Goal: Task Accomplishment & Management: Complete application form

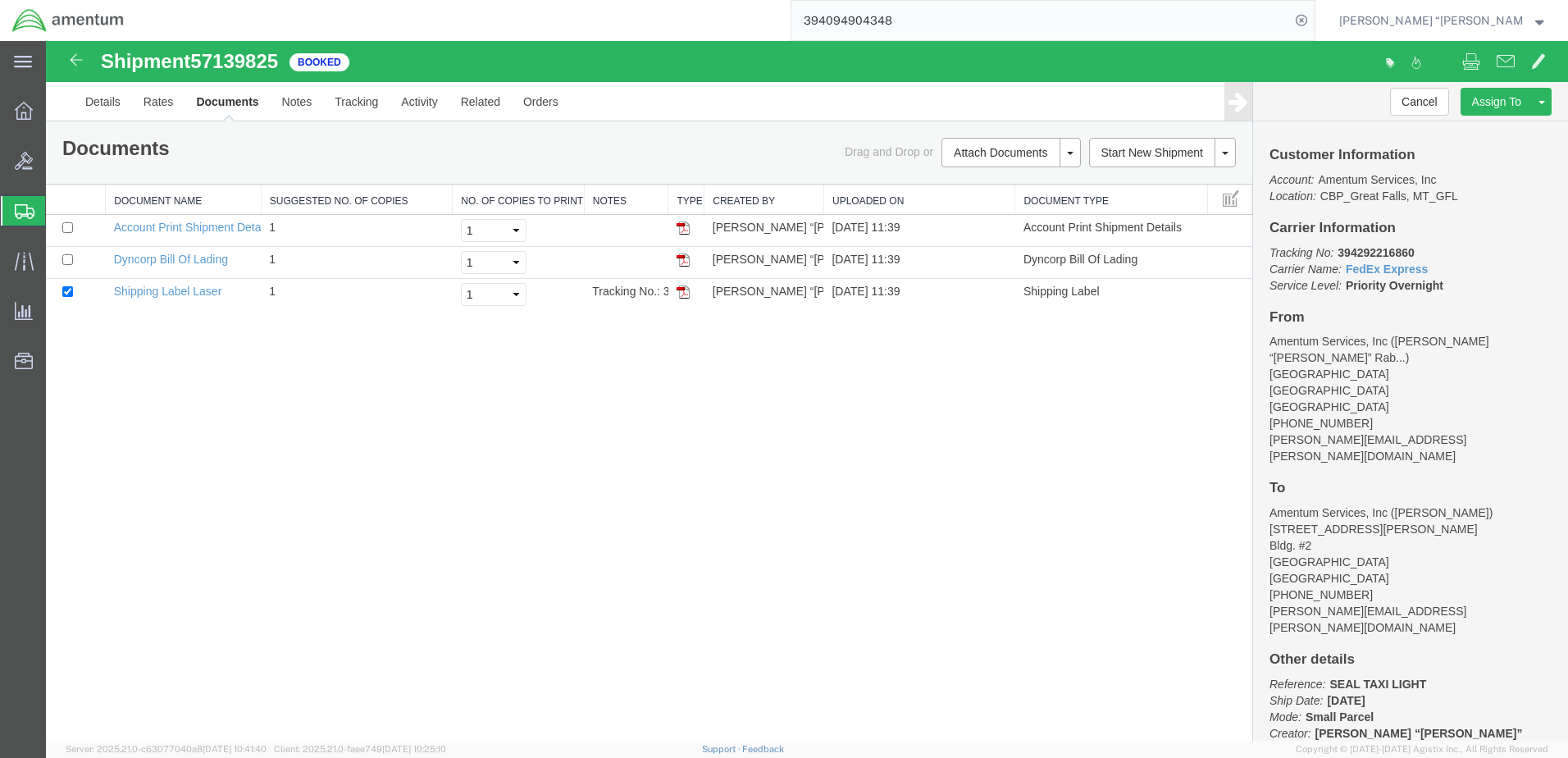
click at [0, 0] on span "Create Shipment" at bounding box center [0, 0] width 0 height 0
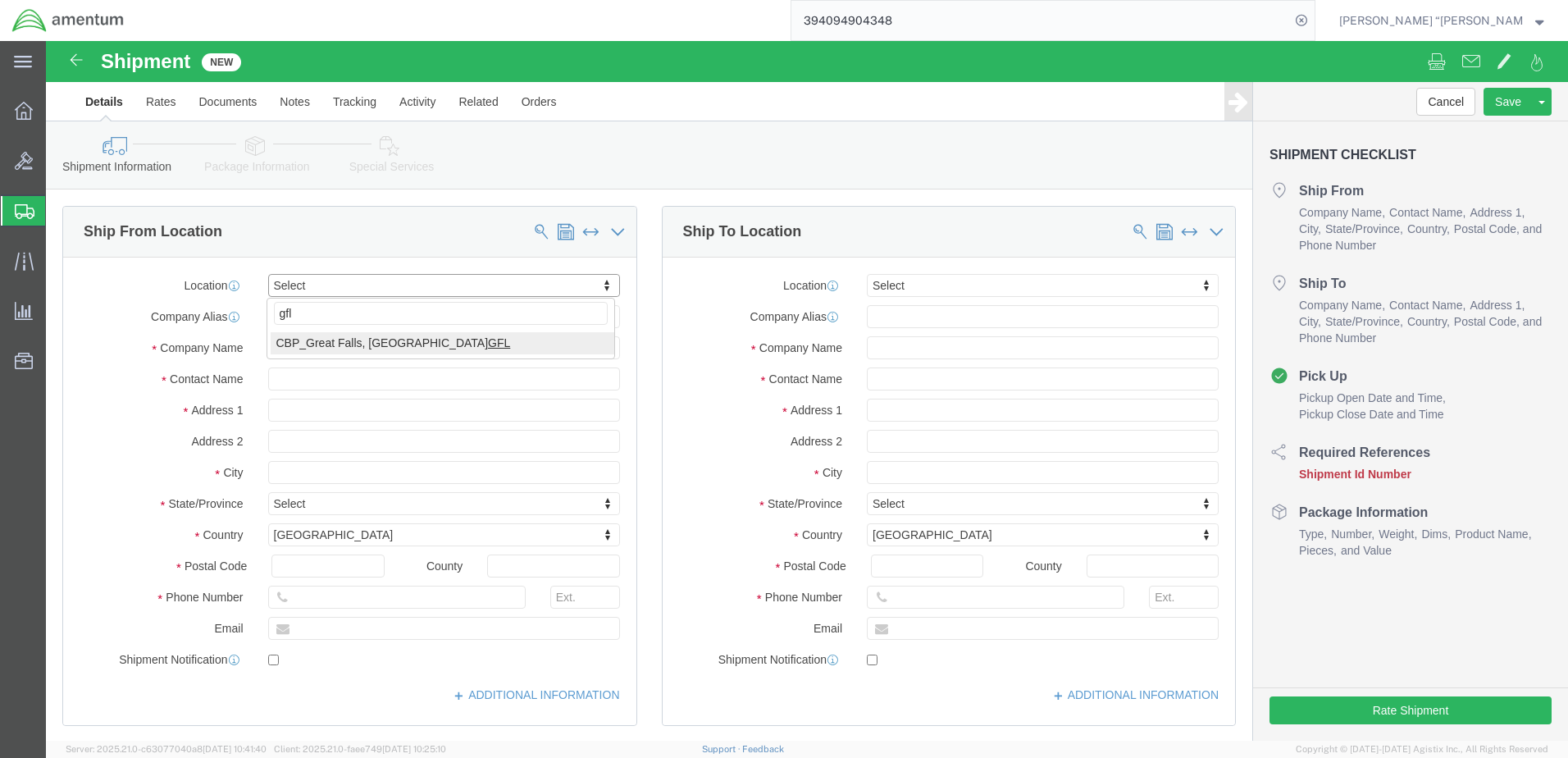
type input "gfl"
select select "49920"
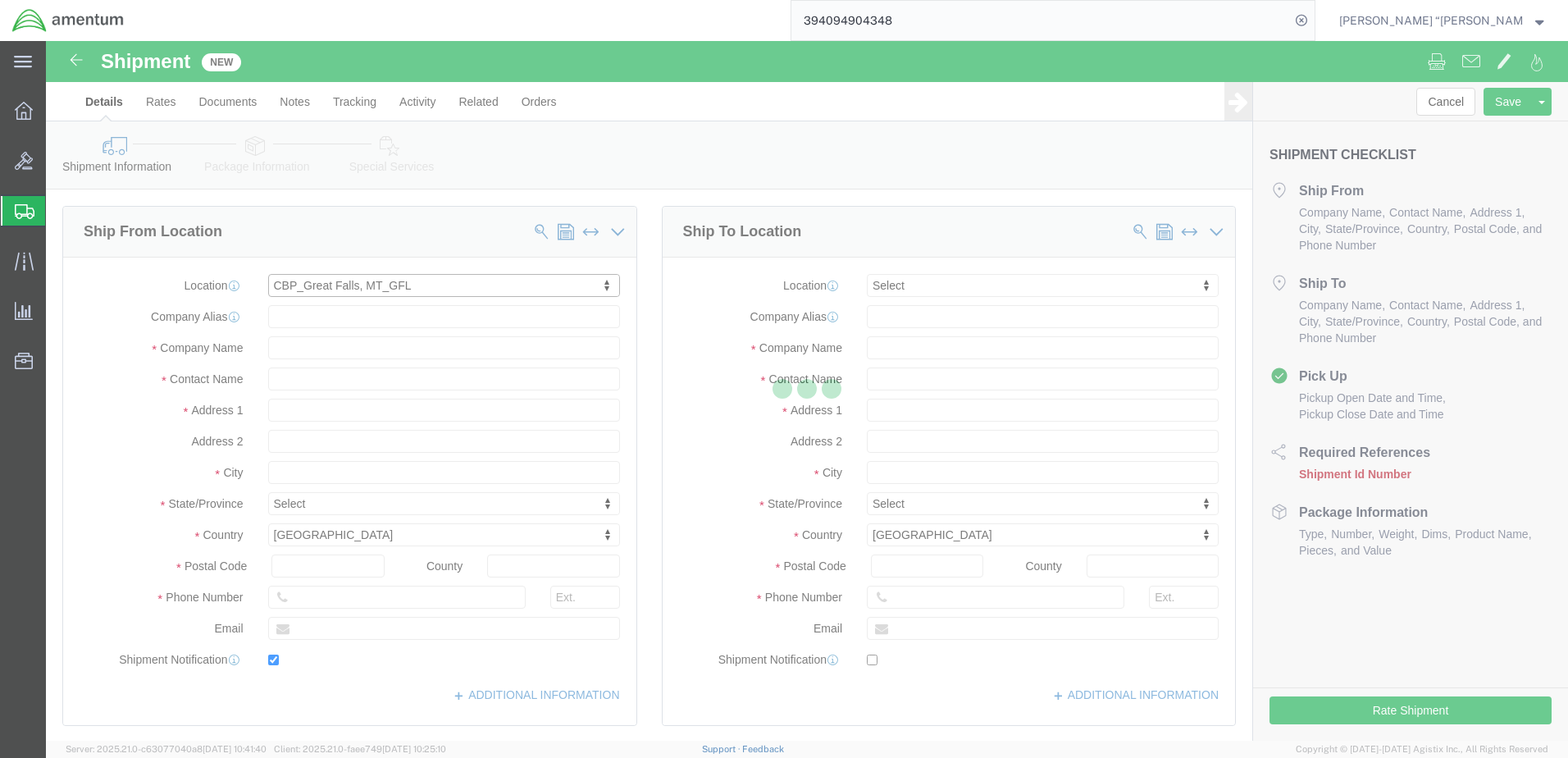
type input "[GEOGRAPHIC_DATA]"
type input "59404"
type input "[PHONE_NUMBER]"
type input "[PERSON_NAME][EMAIL_ADDRESS][PERSON_NAME][DOMAIN_NAME]"
checkbox input "true"
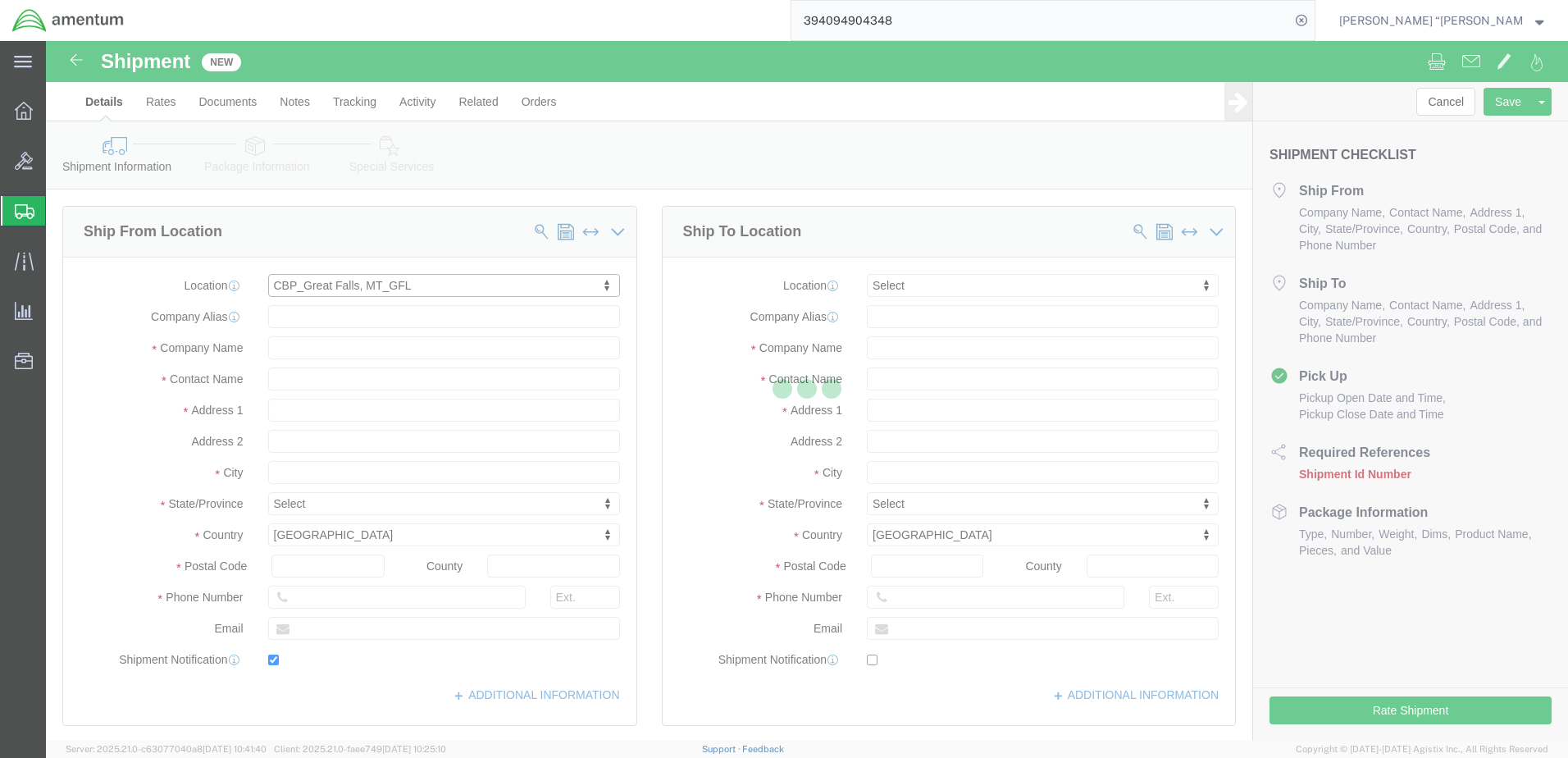
type input "Amentum Services, Inc"
type input "[PERSON_NAME] “[PERSON_NAME]” [PERSON_NAME]"
type input "[GEOGRAPHIC_DATA]"
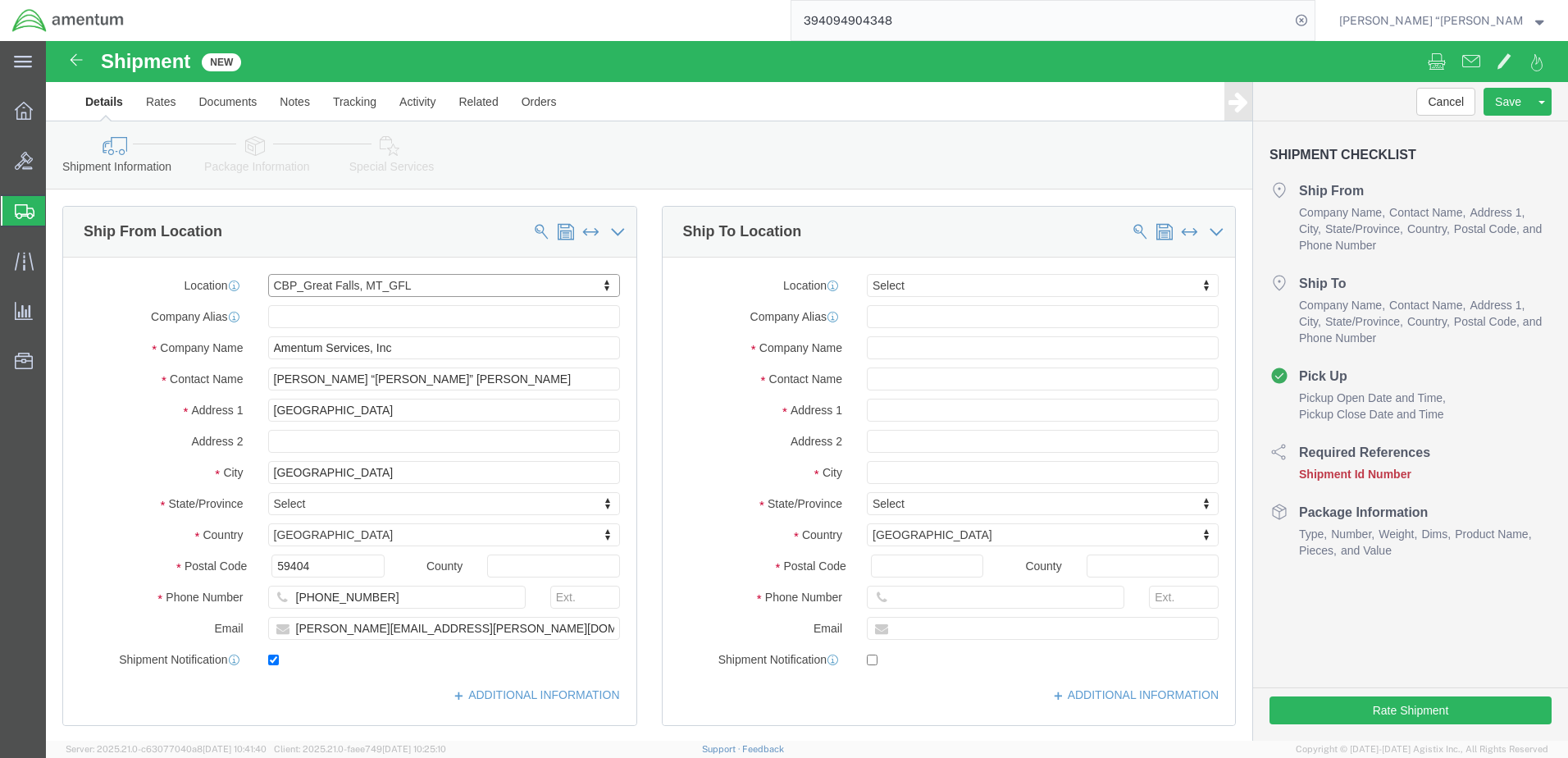
select select "MT"
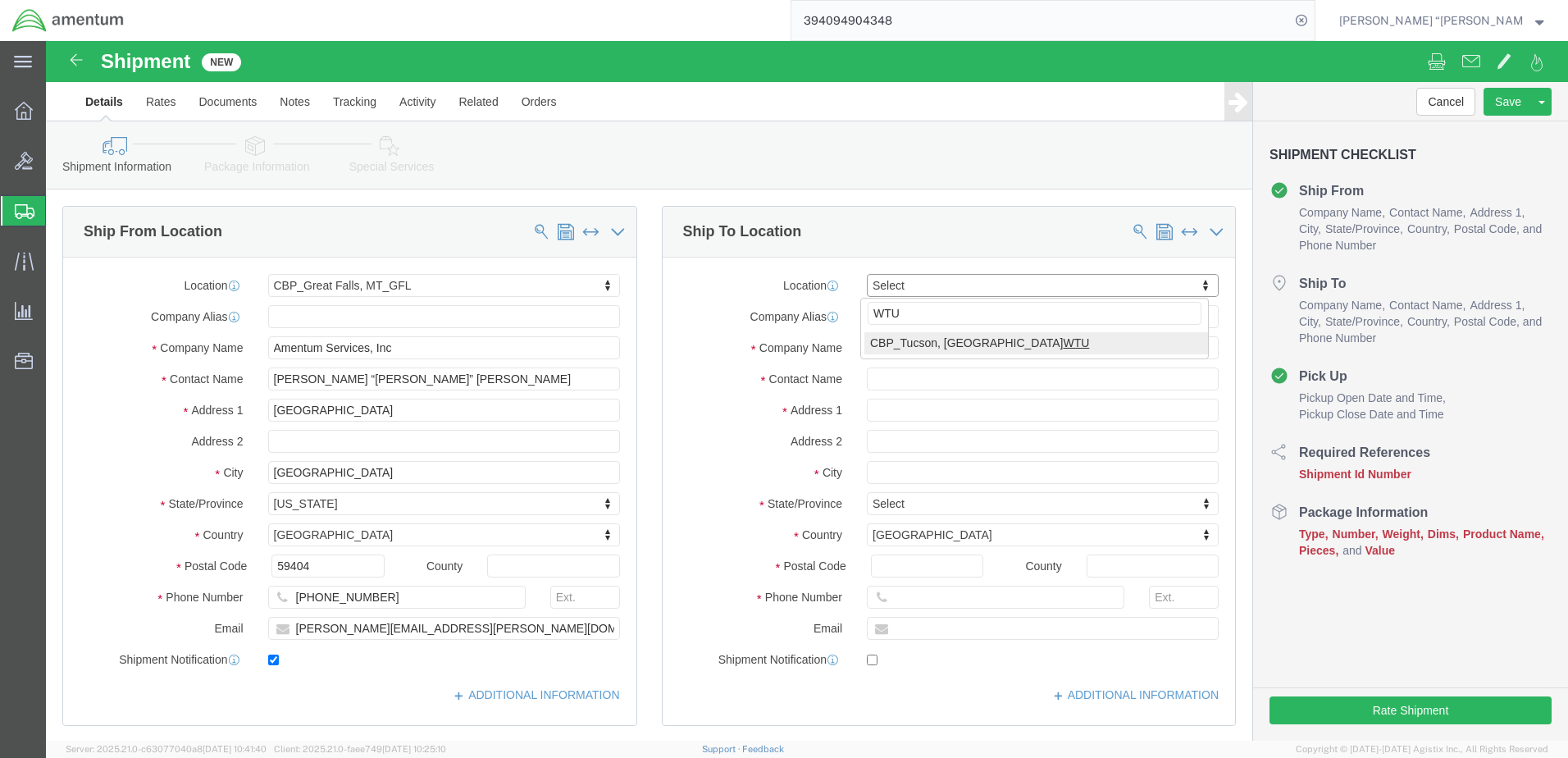
type input "WTU"
select select "49949"
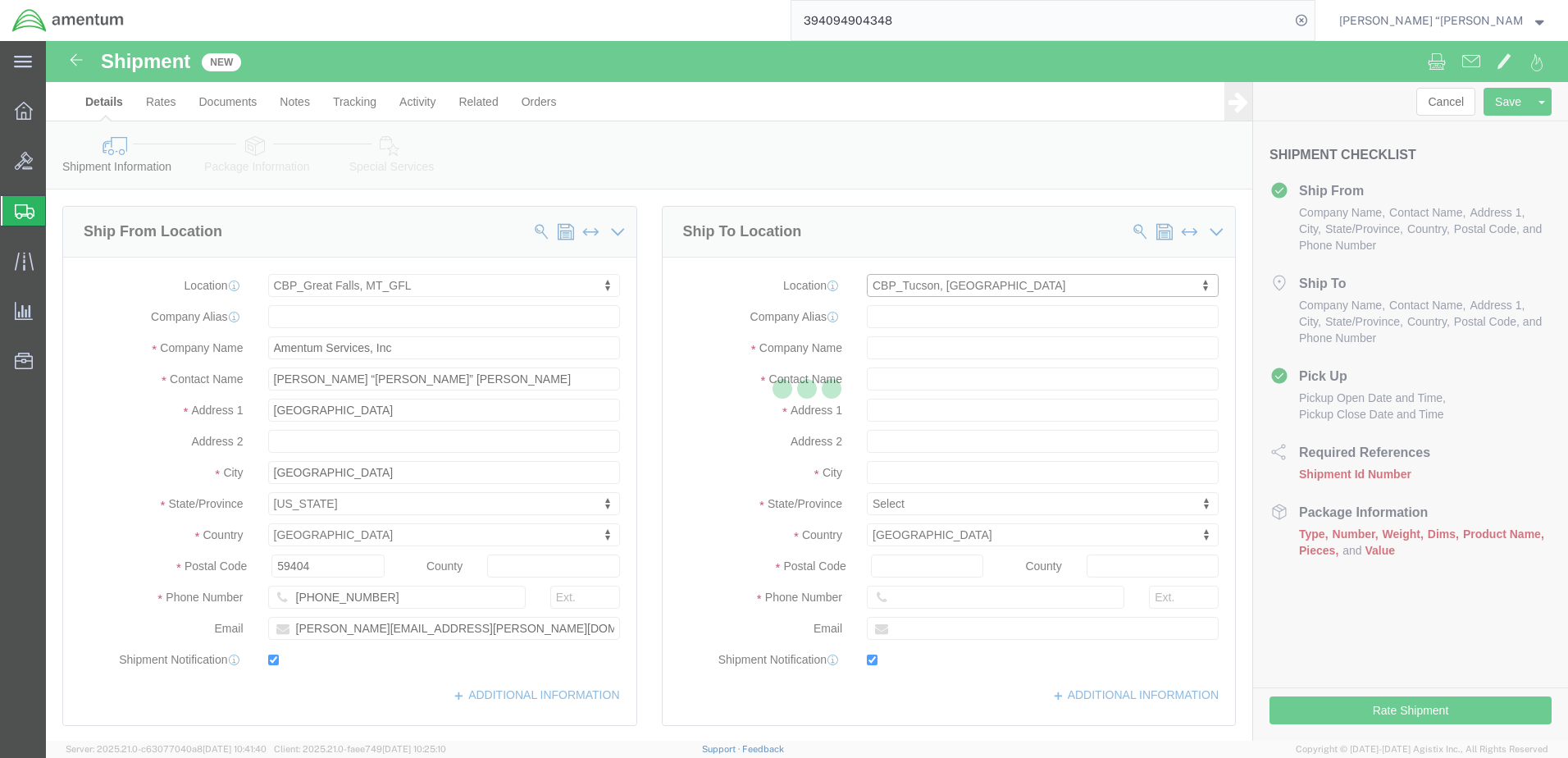
type input "[STREET_ADDRESS]"
type input "[PERSON_NAME] [GEOGRAPHIC_DATA]"
type input "85707"
type input "[PHONE_NUMBER]"
type input "[PERSON_NAME][EMAIL_ADDRESS][PERSON_NAME][DOMAIN_NAME]"
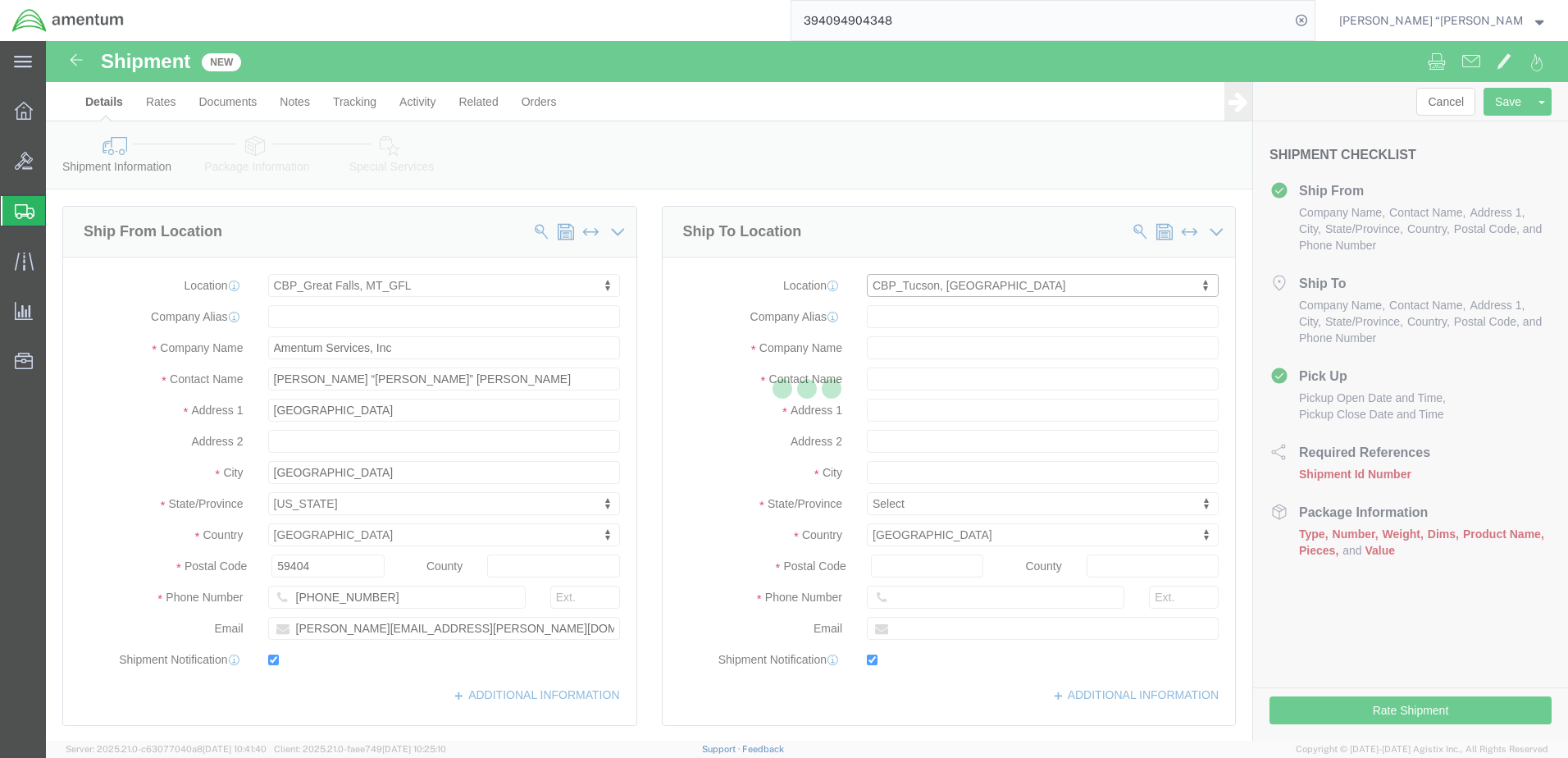
checkbox input "true"
type input "Amentum Services, Inc"
type input "[PERSON_NAME]"
type input "DM AFB"
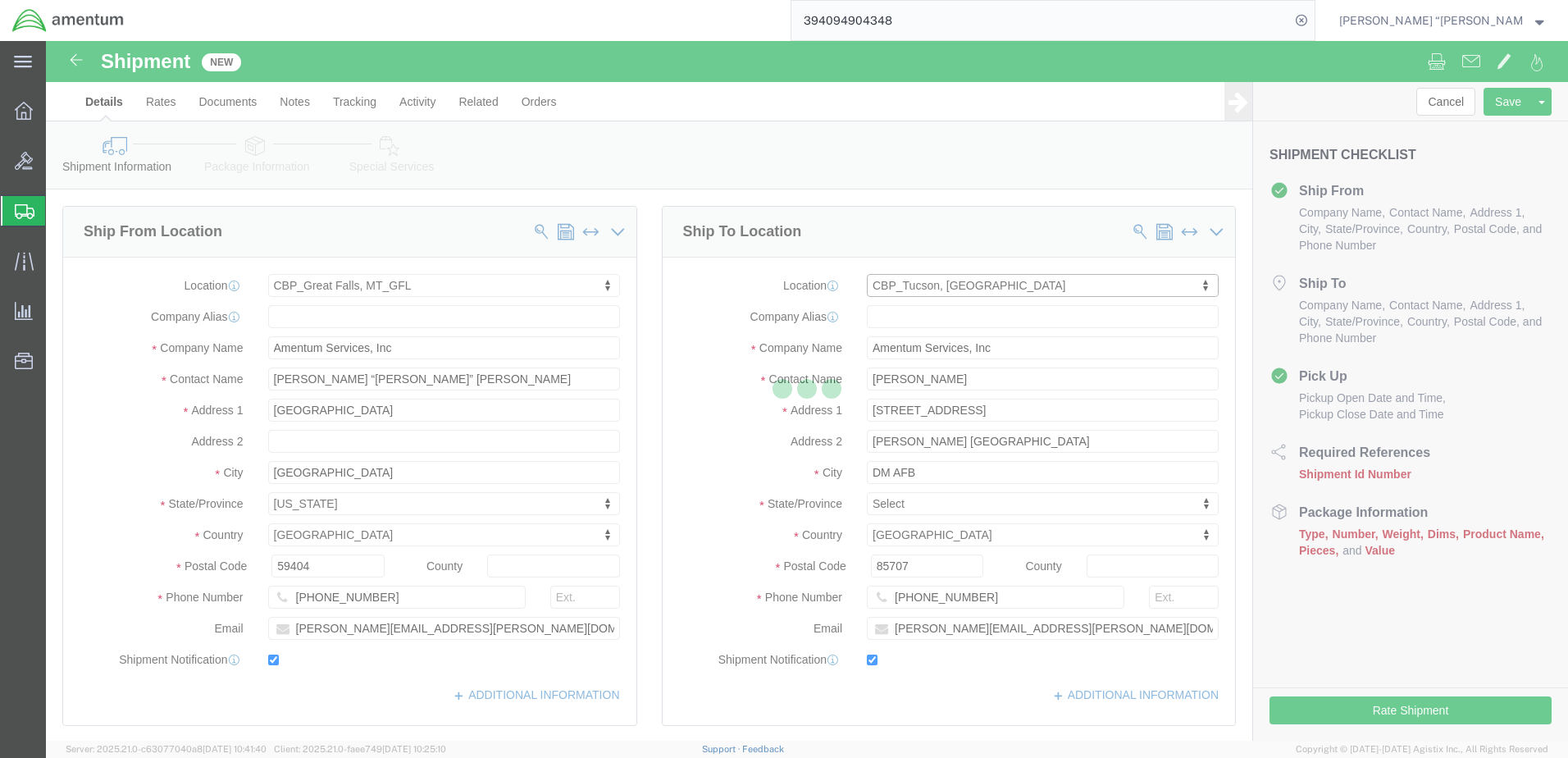
select select "AZ"
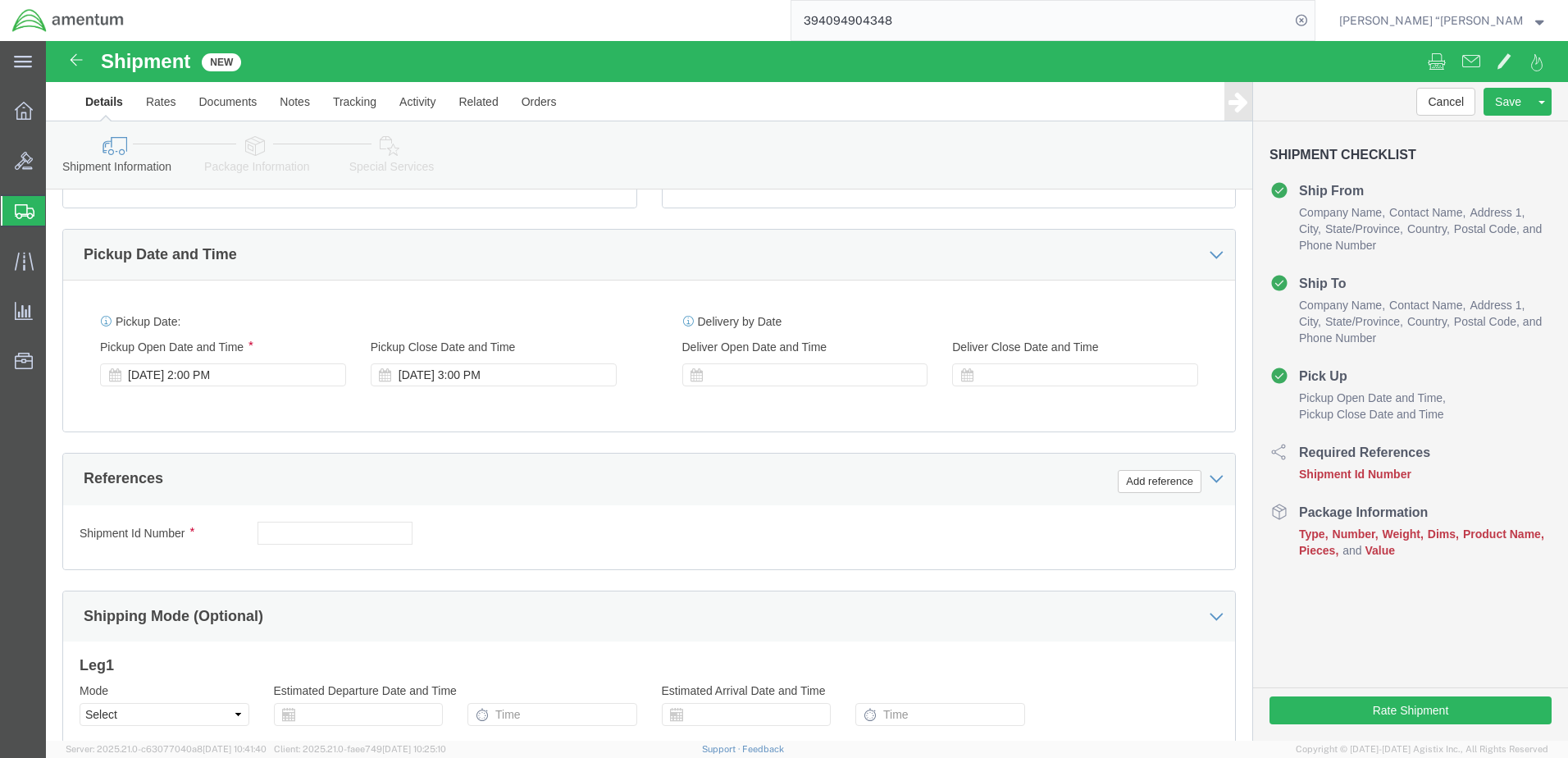
scroll to position [574, 0]
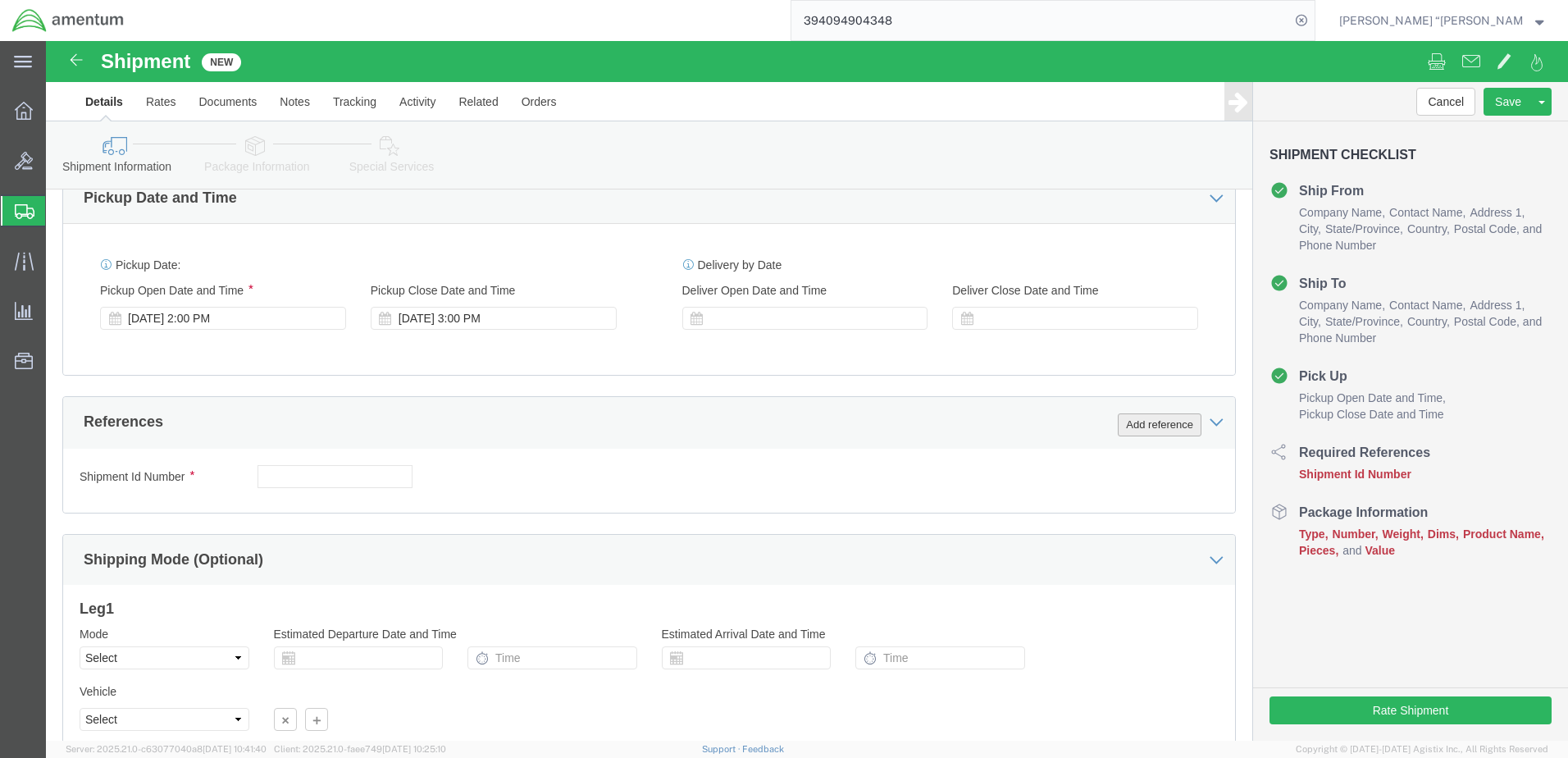
click button "Add reference"
drag, startPoint x: 1089, startPoint y: 377, endPoint x: 570, endPoint y: 428, distance: 521.5
click button "Add reference"
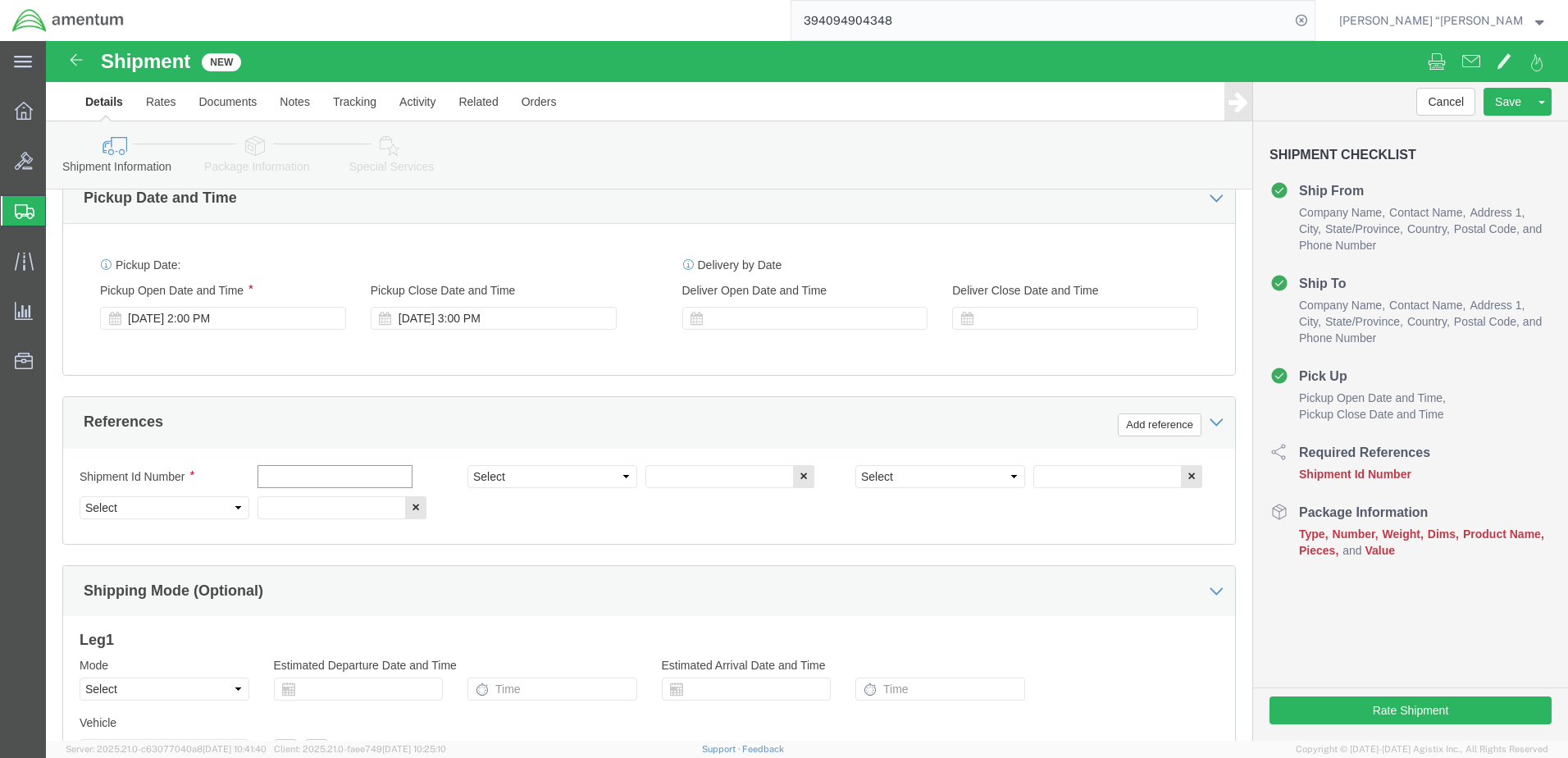
click input "text"
type input "FRICTION RING"
click select "Select Account Type Activity ID Airline Appointment Number ASN Batch Request # …"
select select "DEPT"
click select "Select Account Type Activity ID Airline Appointment Number ASN Batch Request # …"
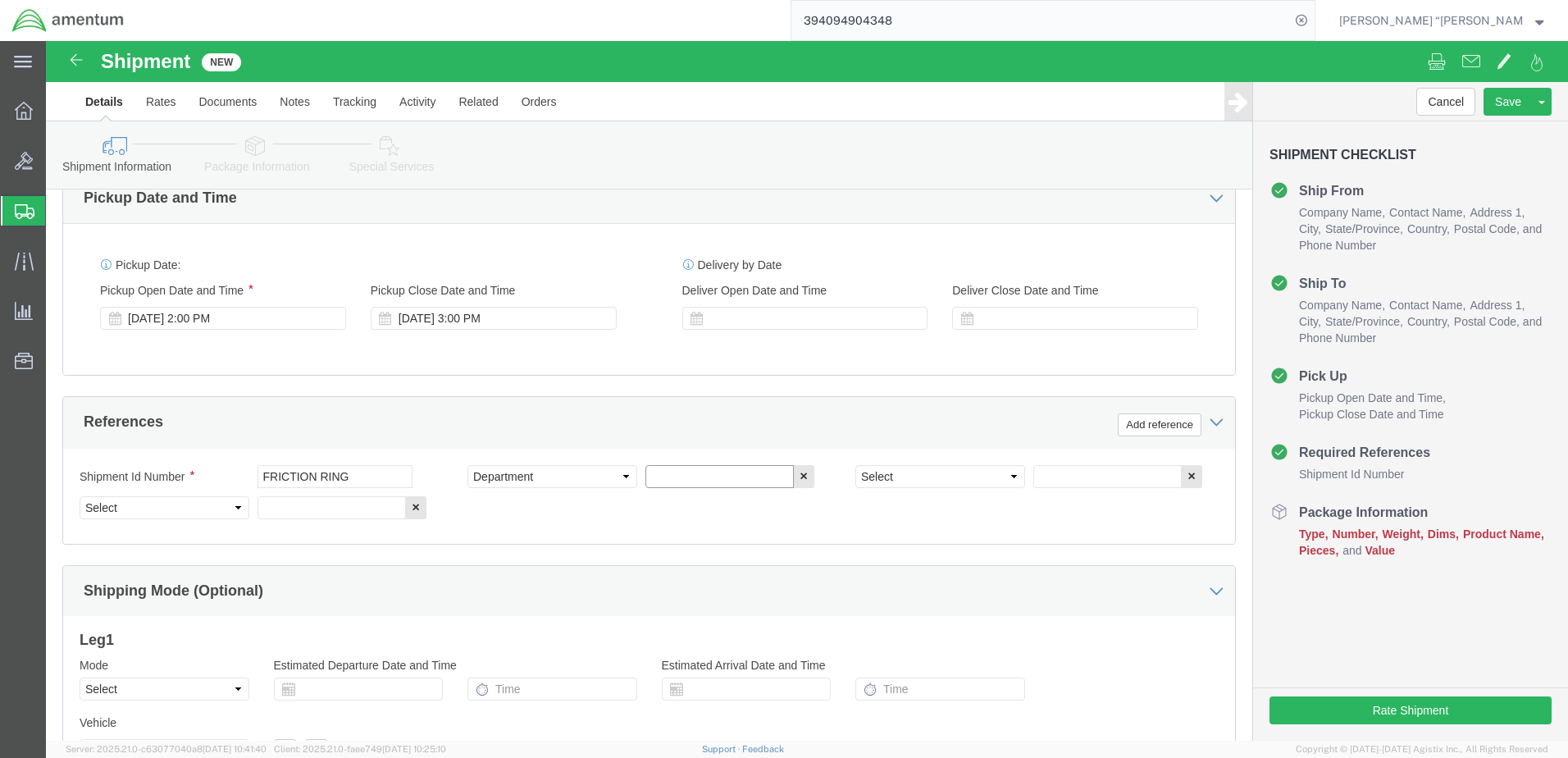
click input "text"
type input "CBP"
click select "Select Account Type Activity ID Airline Appointment Number ASN Batch Request # …"
select select "CUSTREF"
click select "Select Account Type Activity ID Airline Appointment Number ASN Batch Request # …"
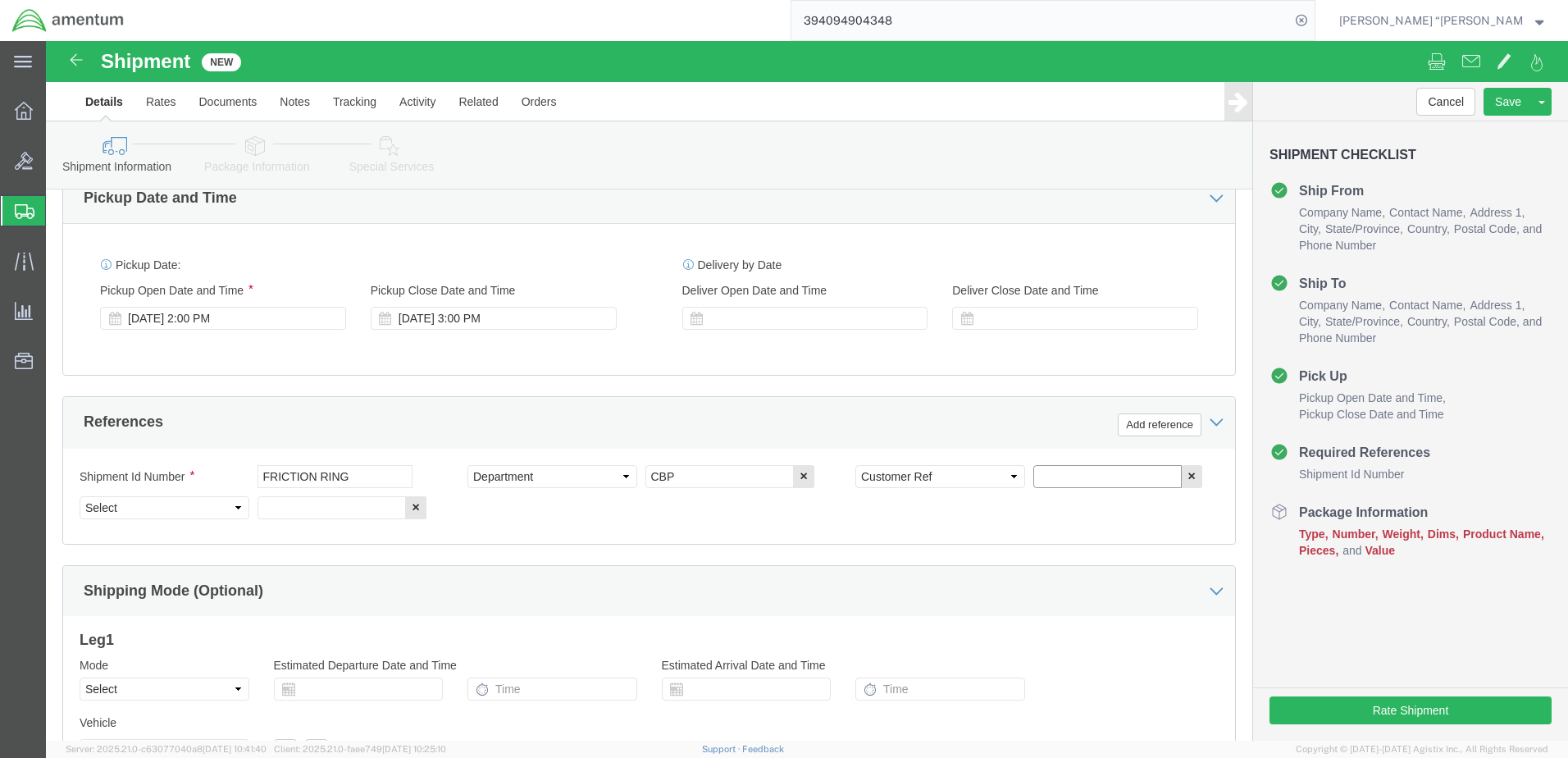
click input "text"
type input "FRICTION RING"
click select "Select Account Type Activity ID Airline Appointment Number ASN Batch Request # …"
select select "PROJNUM"
click select "Select Account Type Activity ID Airline Appointment Number ASN Batch Request # …"
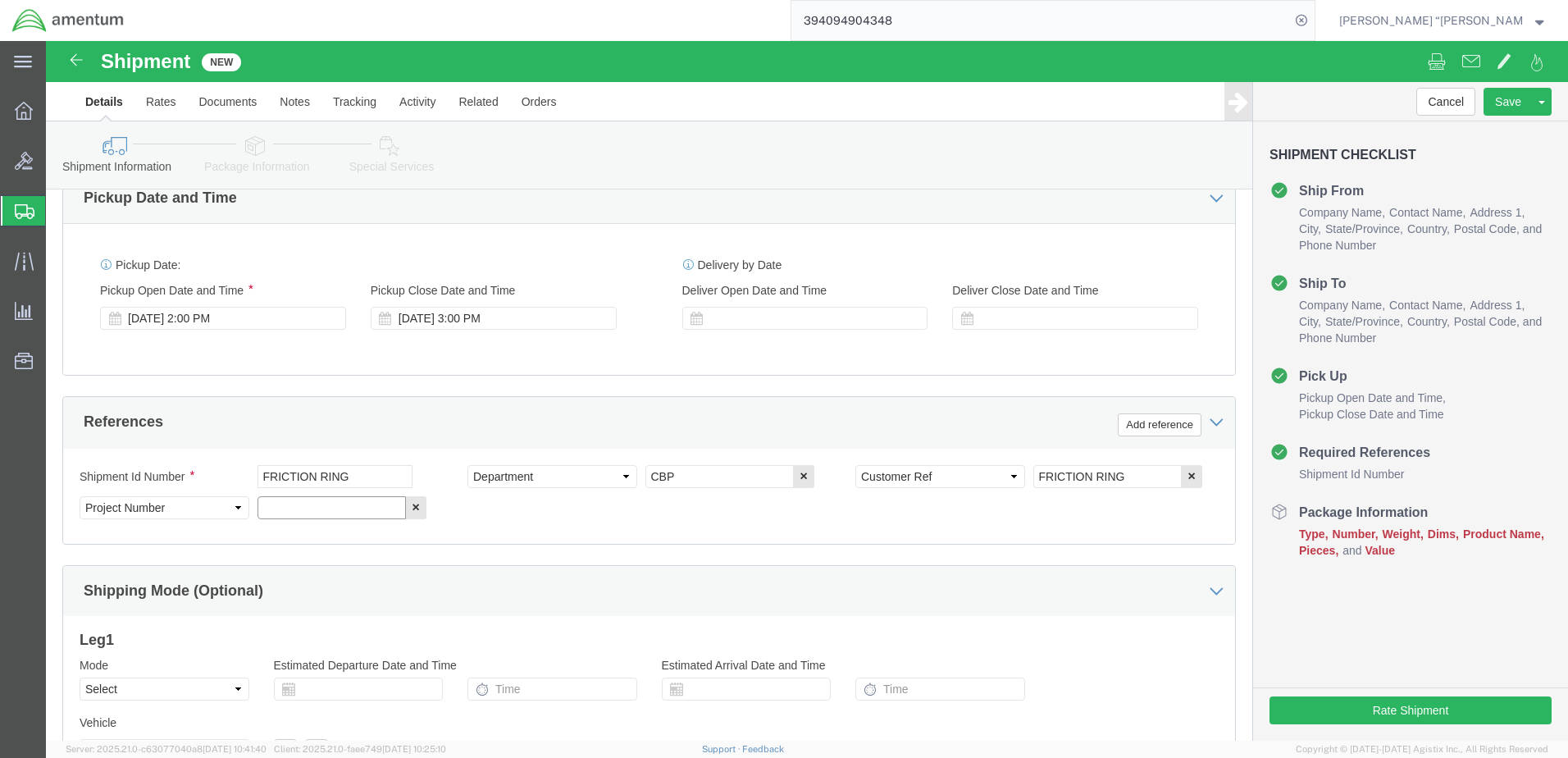
click input "text"
click input "6118.03.03.2219.000.GFN.0000"
click input "6118.04.03.2219.000.GFN.0000"
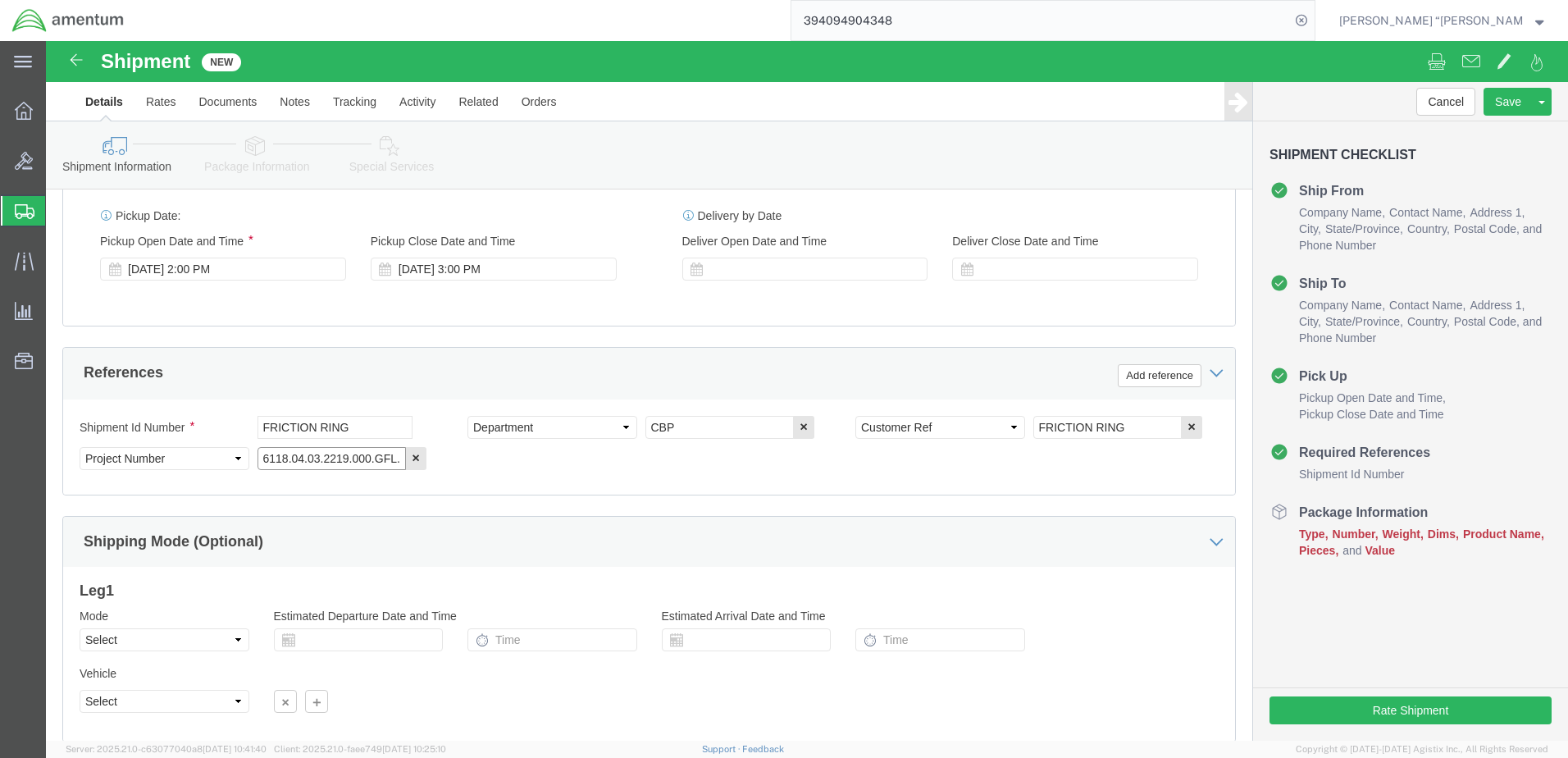
scroll to position [740, 0]
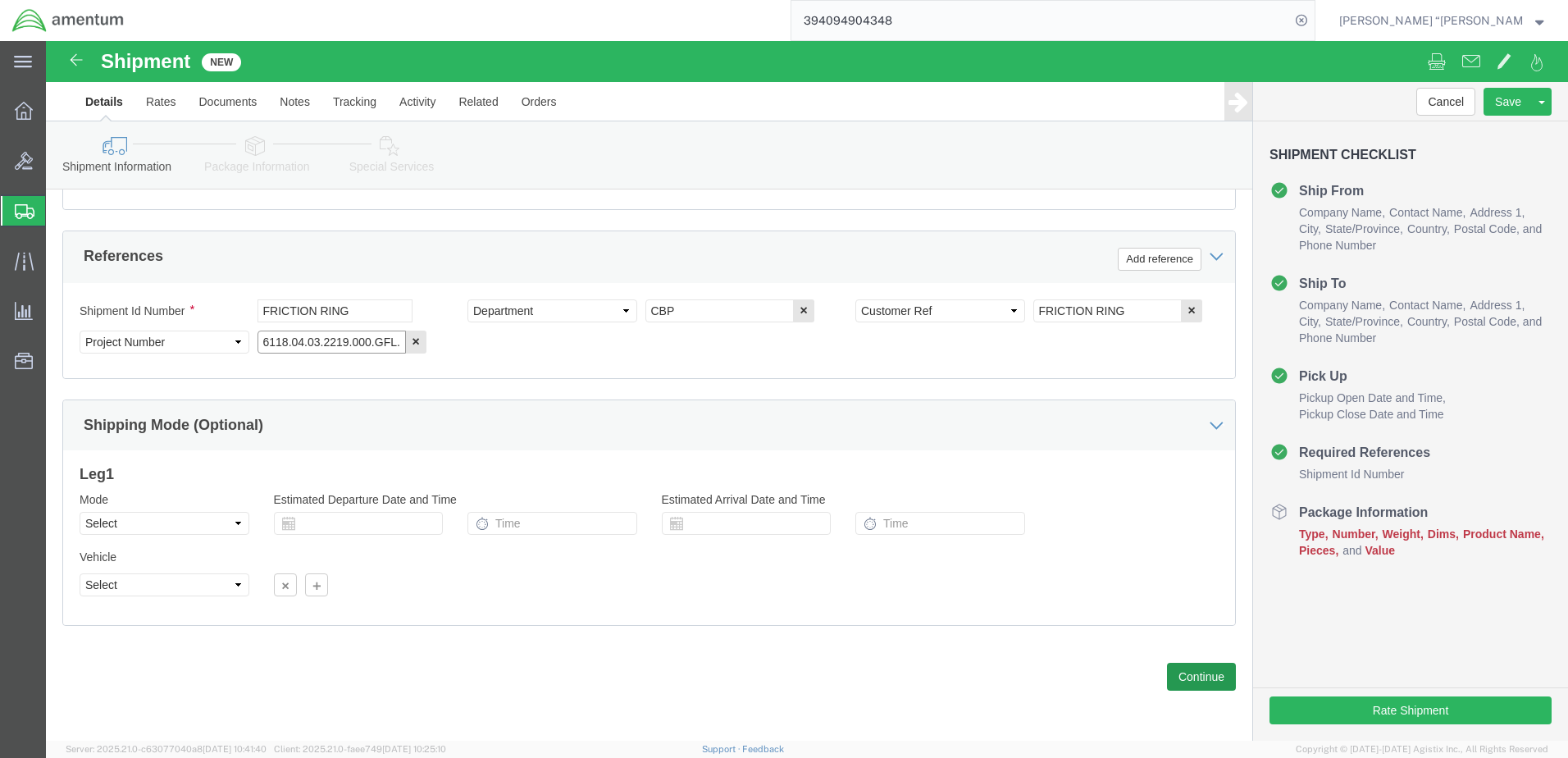
type input "6118.04.03.2219.000.GFL.0000"
drag, startPoint x: 1141, startPoint y: 635, endPoint x: 1131, endPoint y: 635, distance: 10.0
click button "Continue"
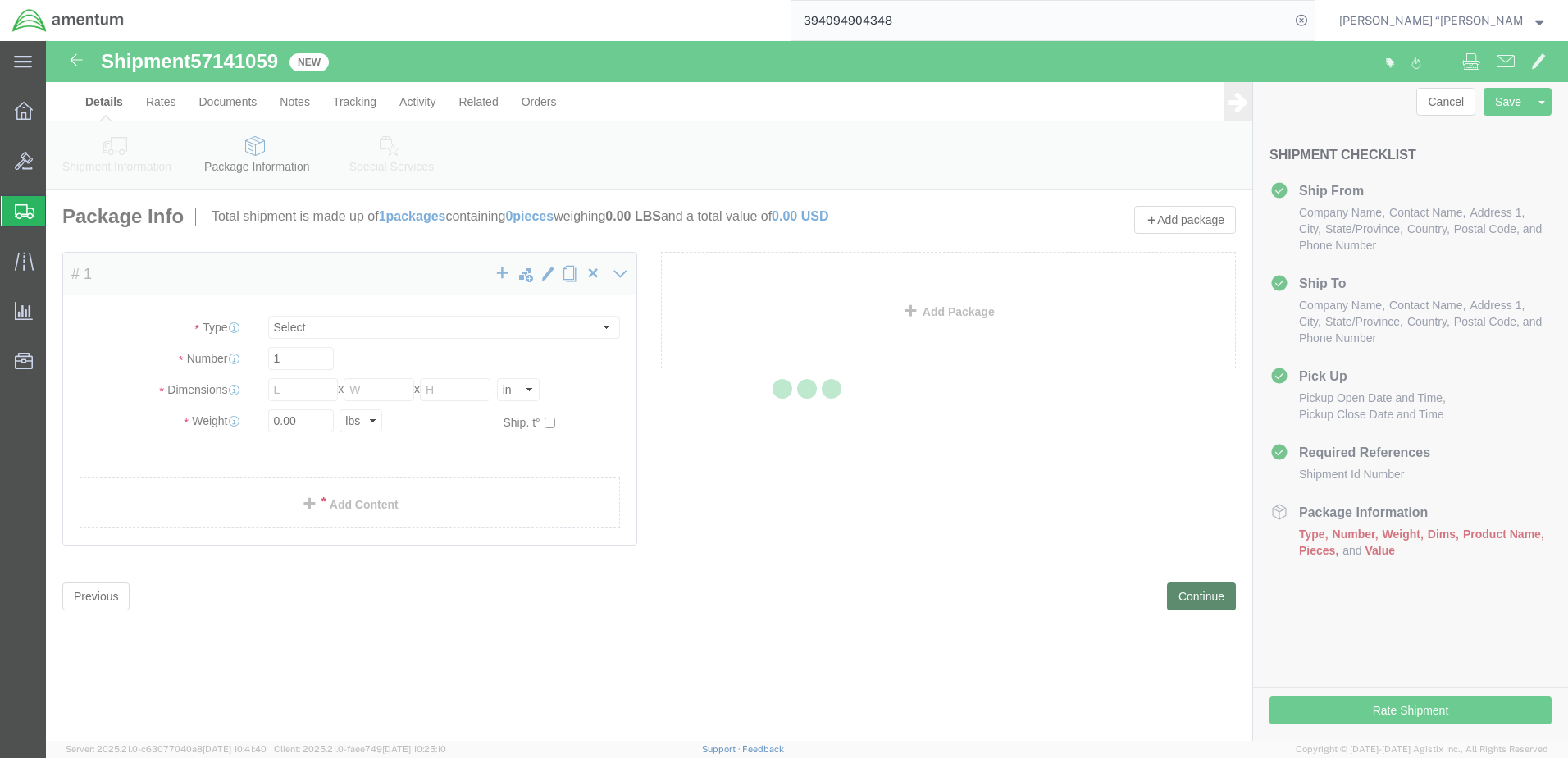
select select "CBOX"
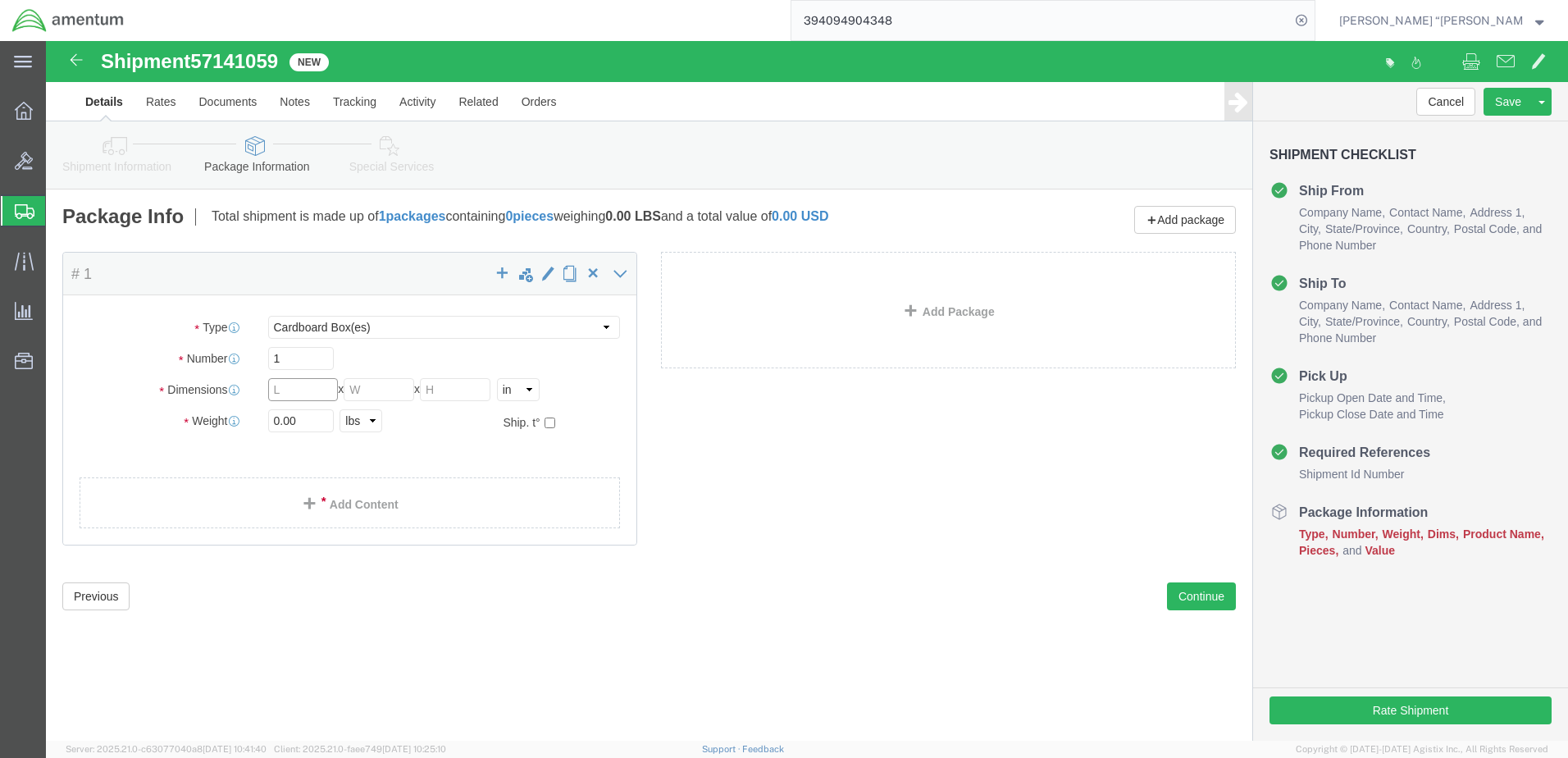
click input "text"
type input "9"
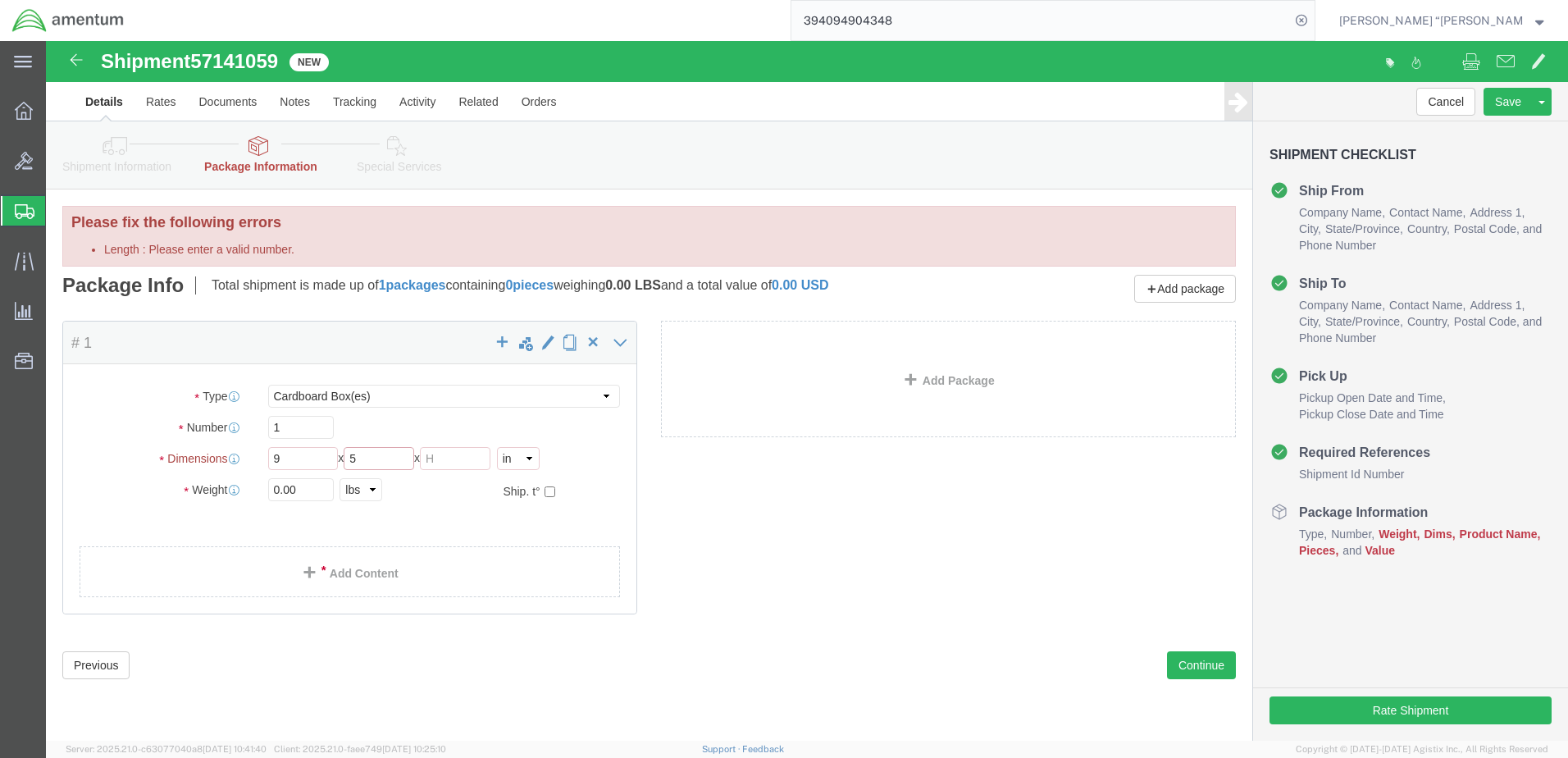
type input "5"
type input "6"
type input "1.0"
click div "Package Content # 1 x Package Type Select BCK Boxes Bale(s) Basket(s) Bolt(s) B…"
click link "Add Content"
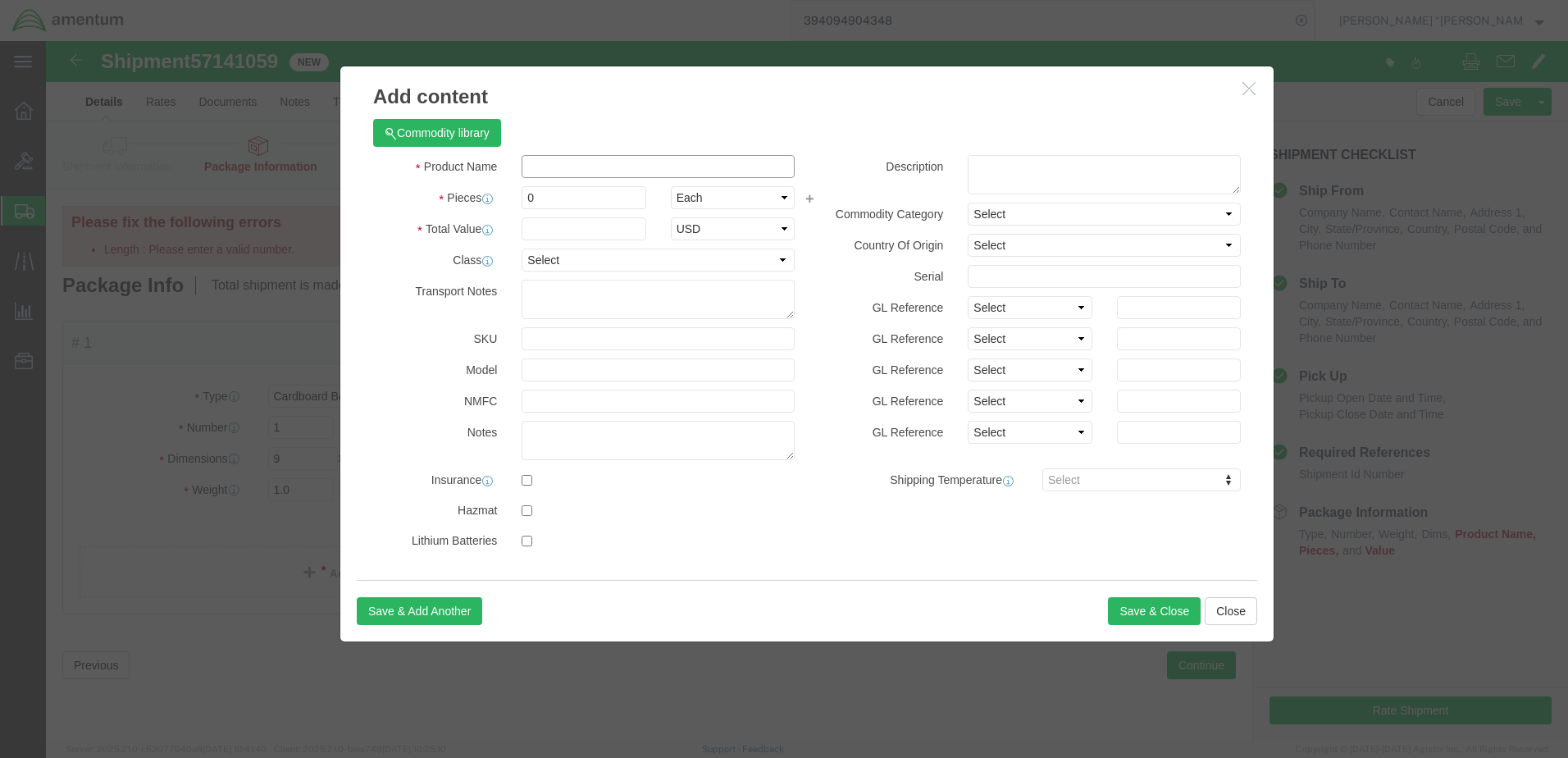
click input "text"
type input "FRICTION RING"
click label
click input "checkbox"
checkbox input "true"
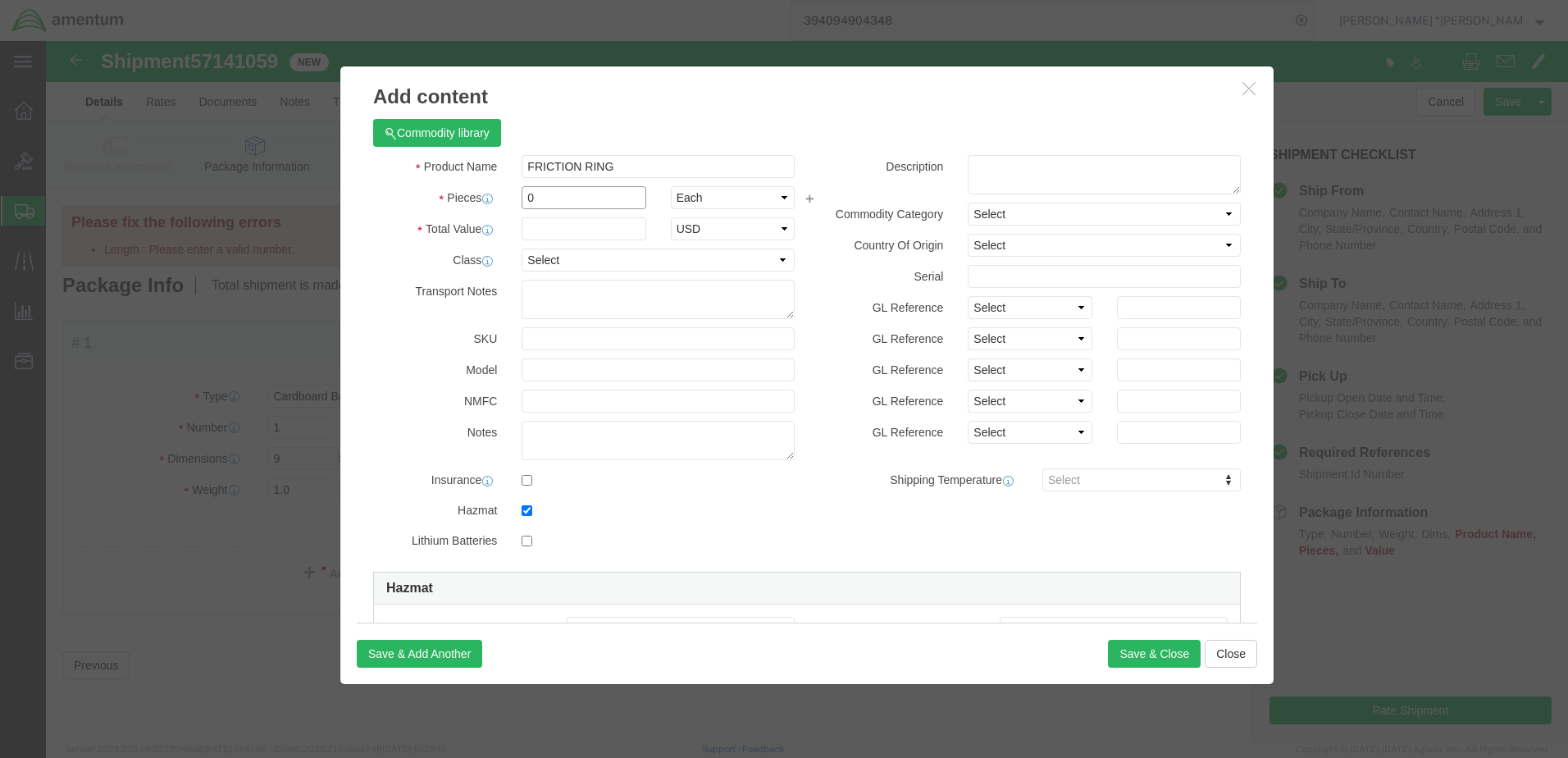
click input "0"
type input "1"
click input "text"
type input "300"
drag, startPoint x: 530, startPoint y: 470, endPoint x: 486, endPoint y: 463, distance: 44.6
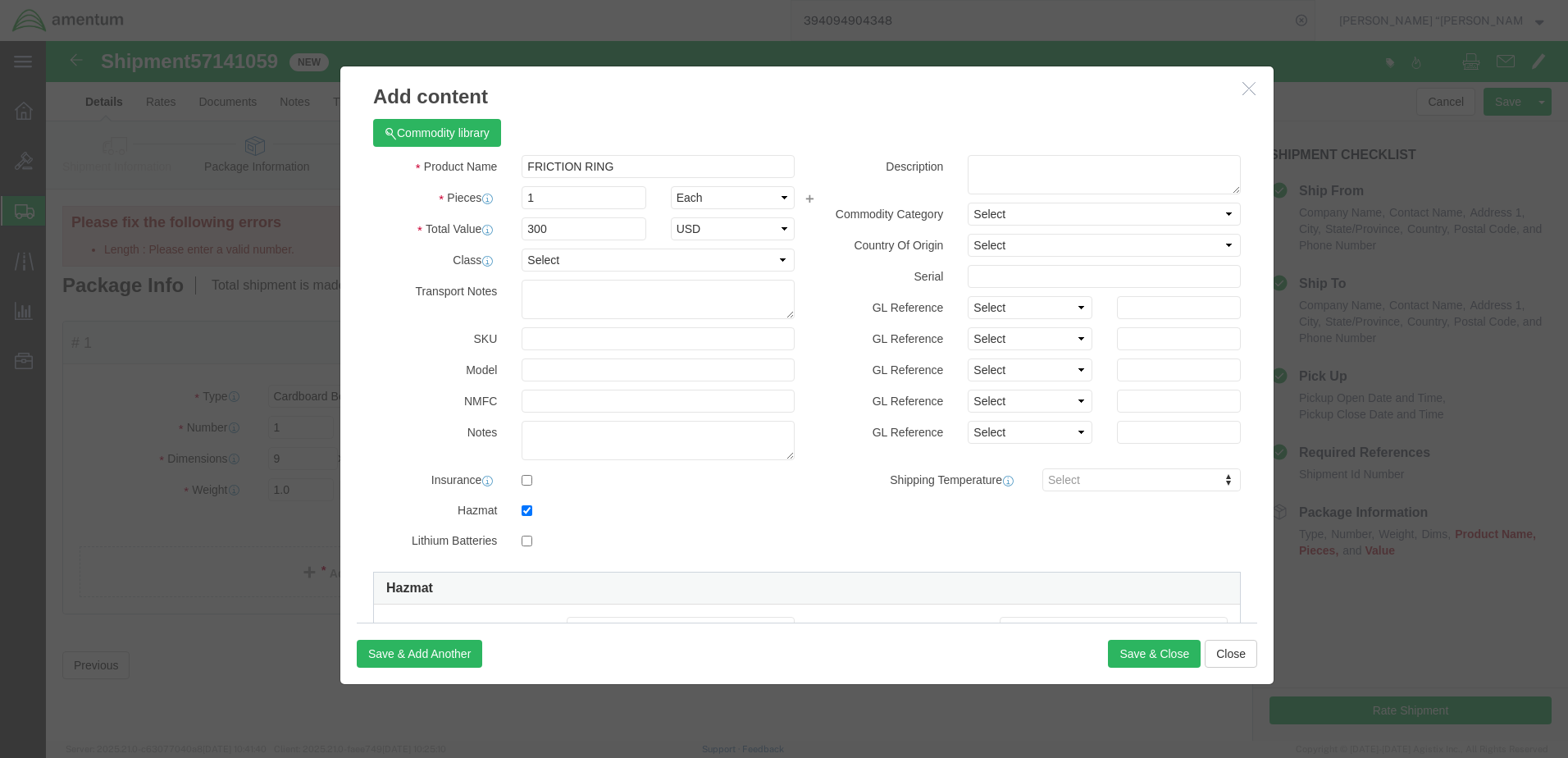
click label
click input "checkbox"
checkbox input "false"
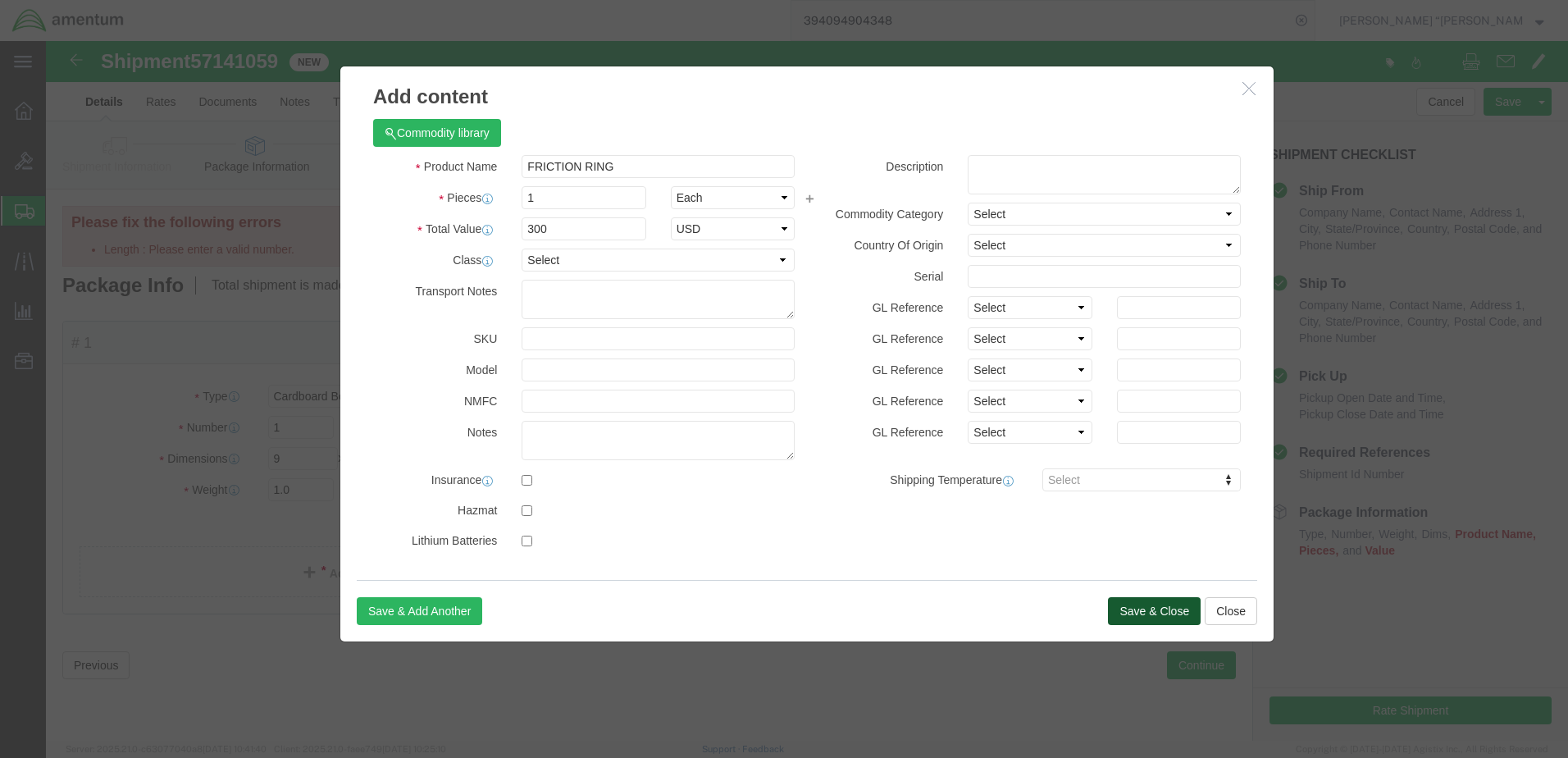
click button "Save & Close"
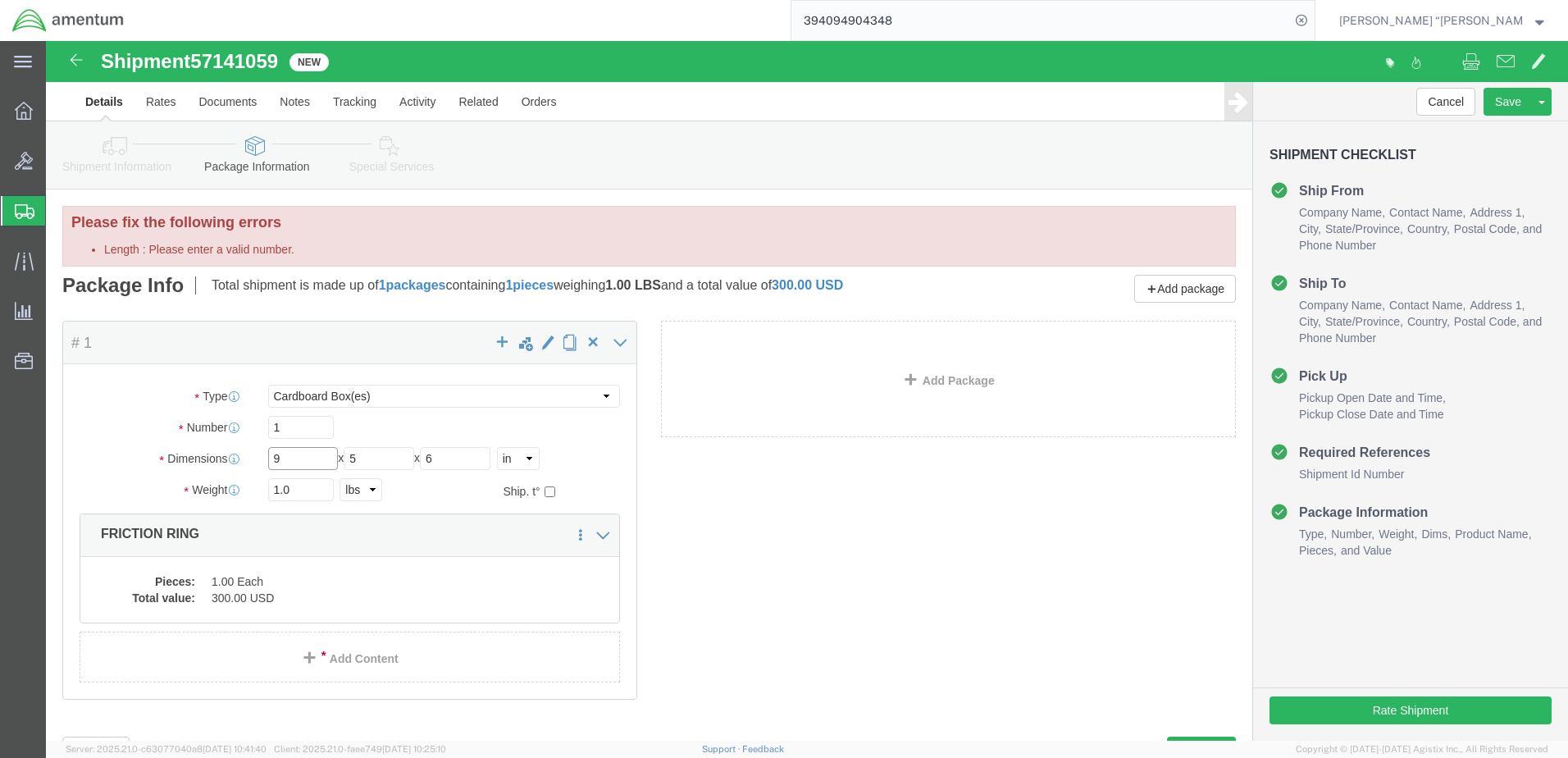
click input "9"
click div "Package Content # 1 x Package Type Select BCK Boxes Bale(s) Basket(s) Bolt(s) B…"
click select "Select cm ft in"
click div "Package Content # 1 x Package Type Select BCK Boxes Bale(s) Basket(s) Bolt(s) B…"
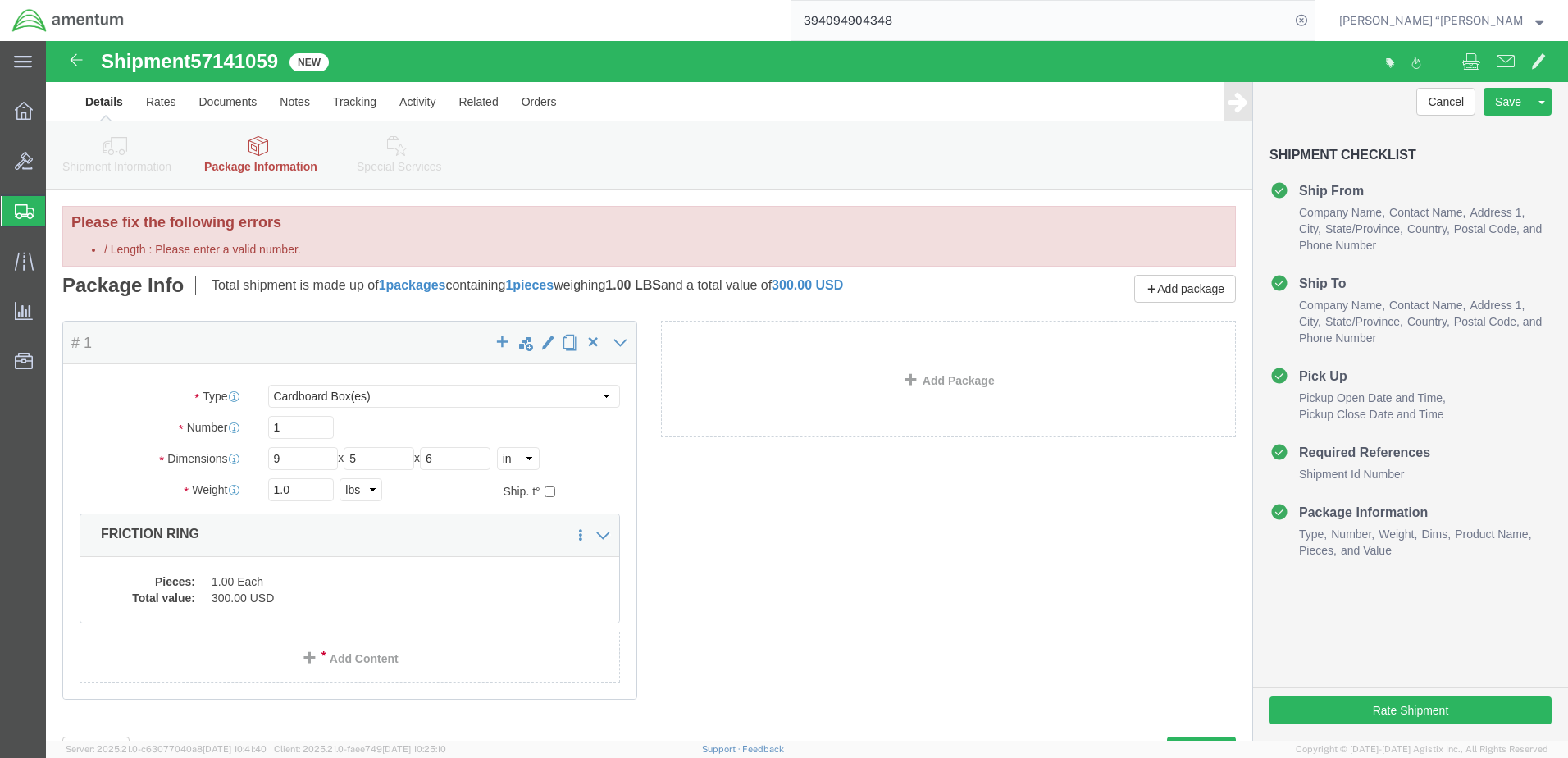
scroll to position [74, 0]
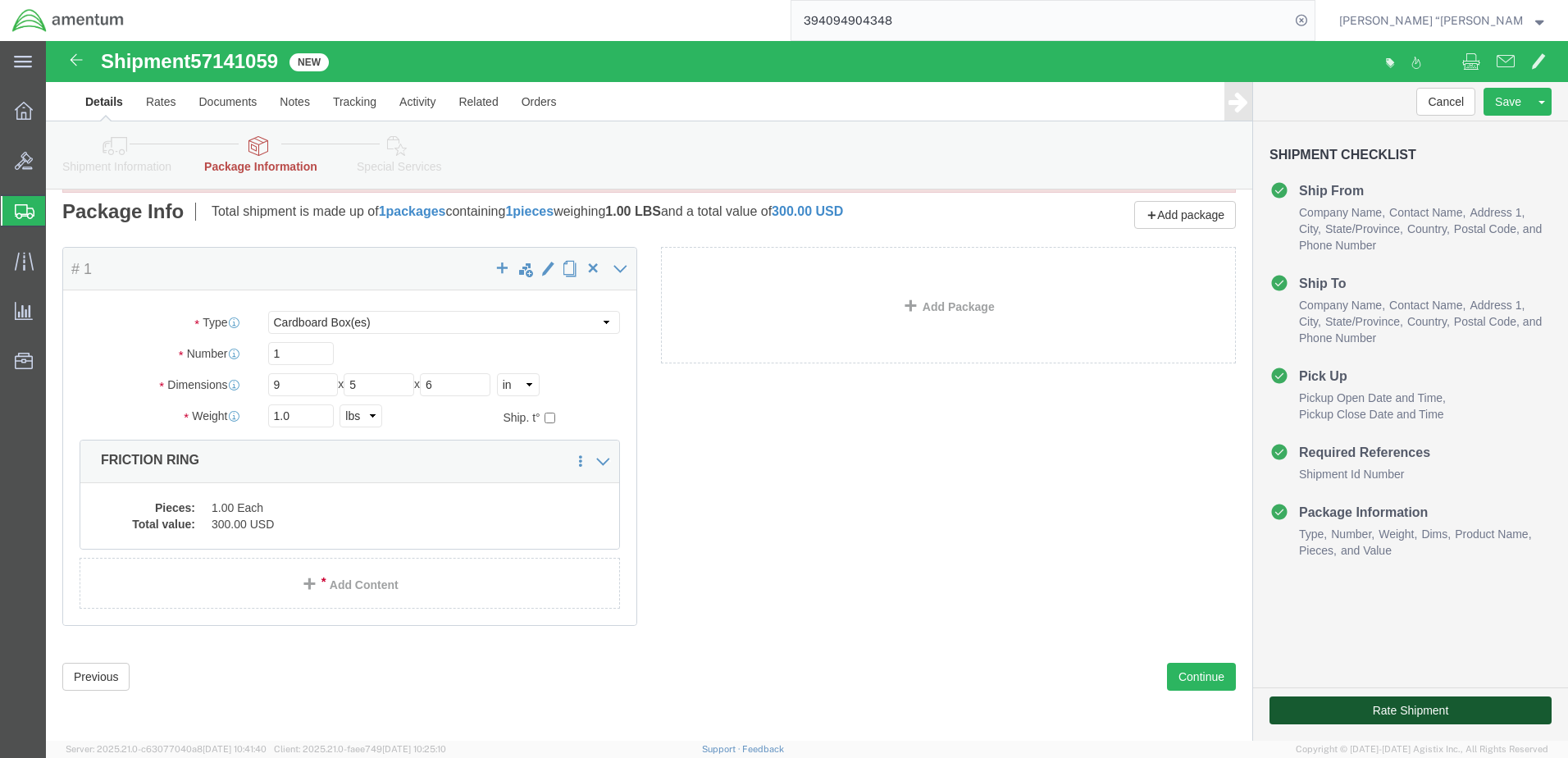
click button "Rate Shipment"
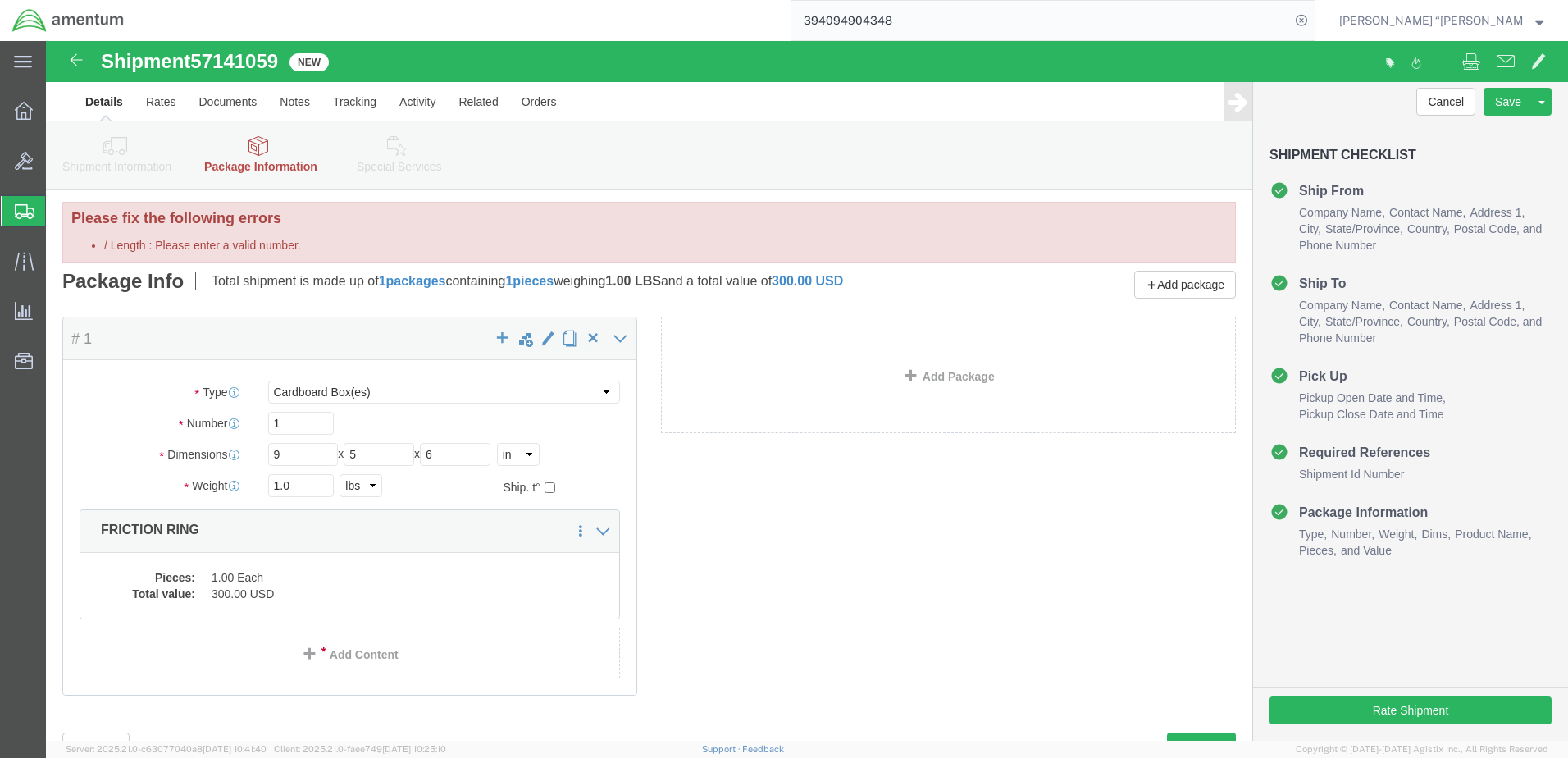
scroll to position [0, 0]
click li "/ Length : Please enter a valid number."
click input "9"
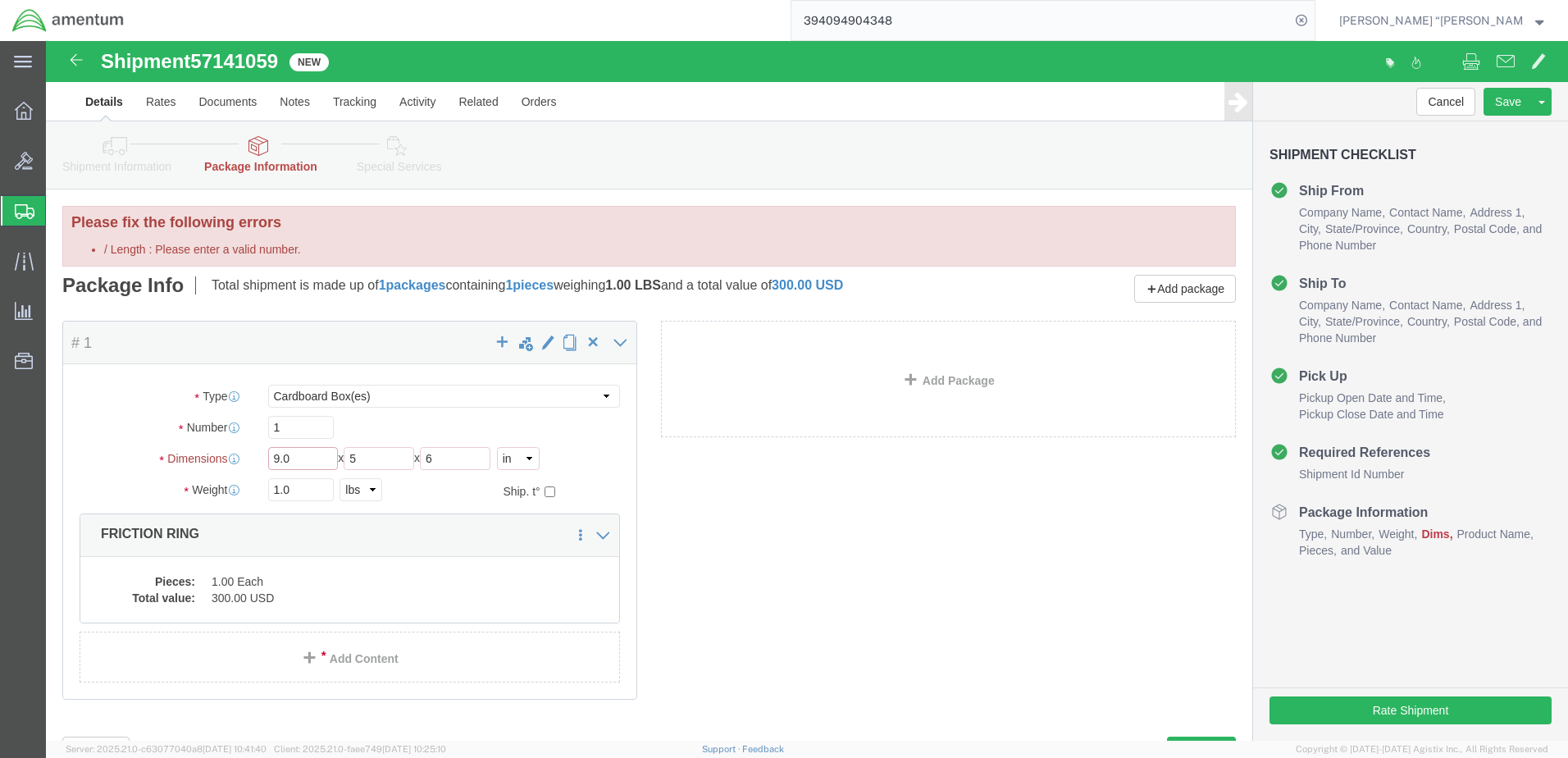
click input "9.0"
click div "Package Content # 1 x Package Type Select BCK Boxes Bale(s) Basket(s) Bolt(s) B…"
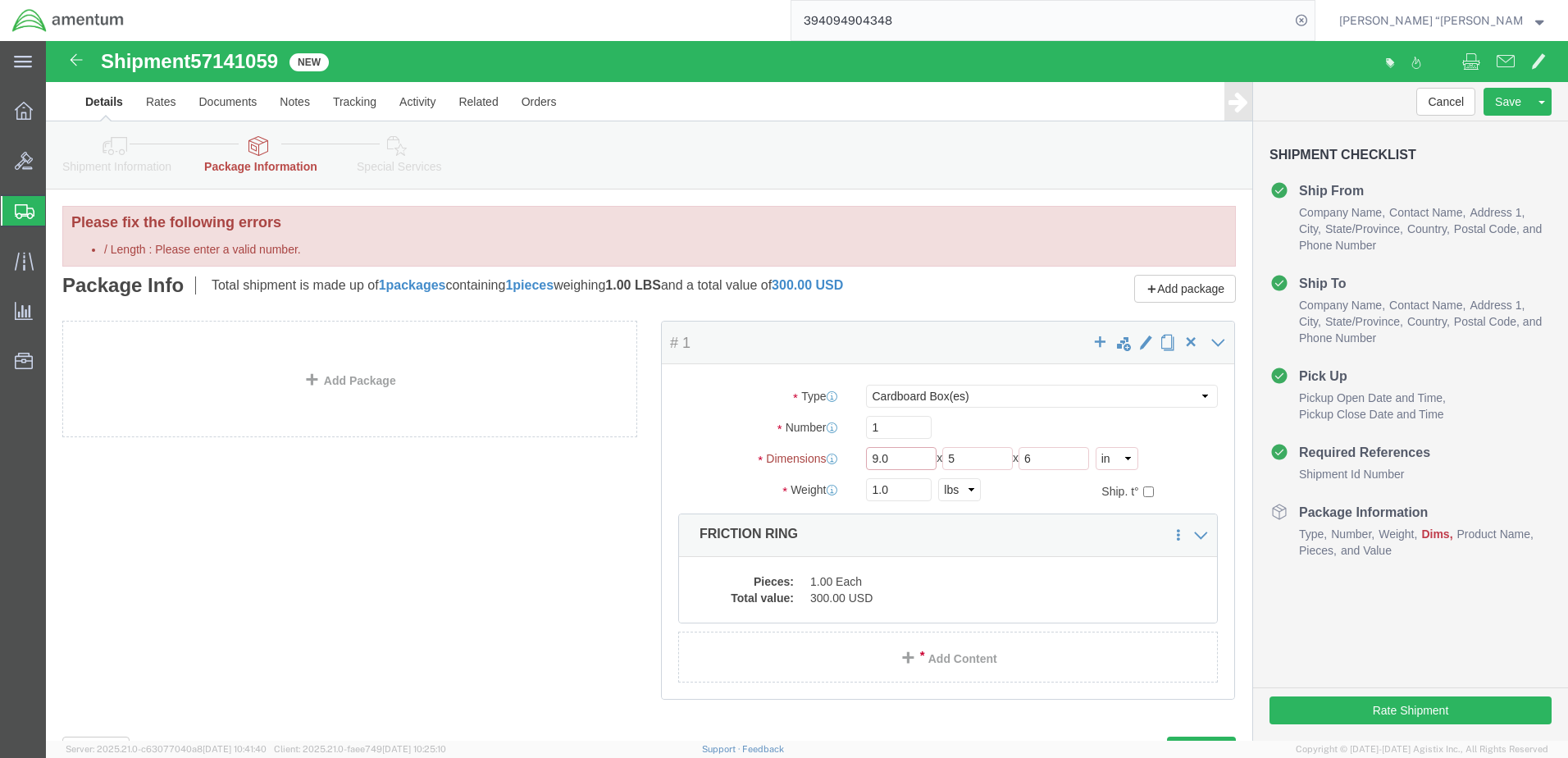
click input "9.0"
type input "9"
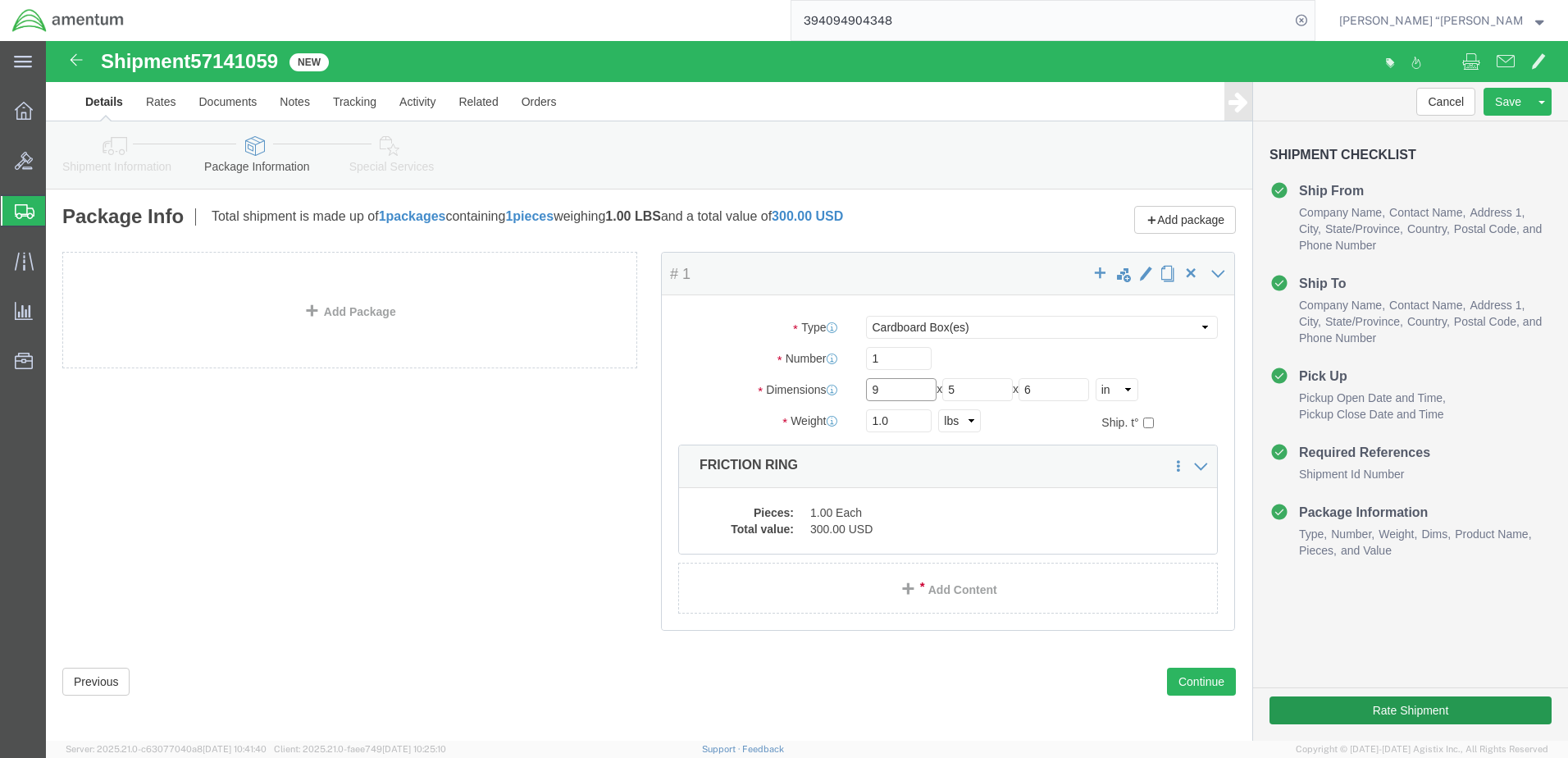
type input "9"
click button "Rate Shipment"
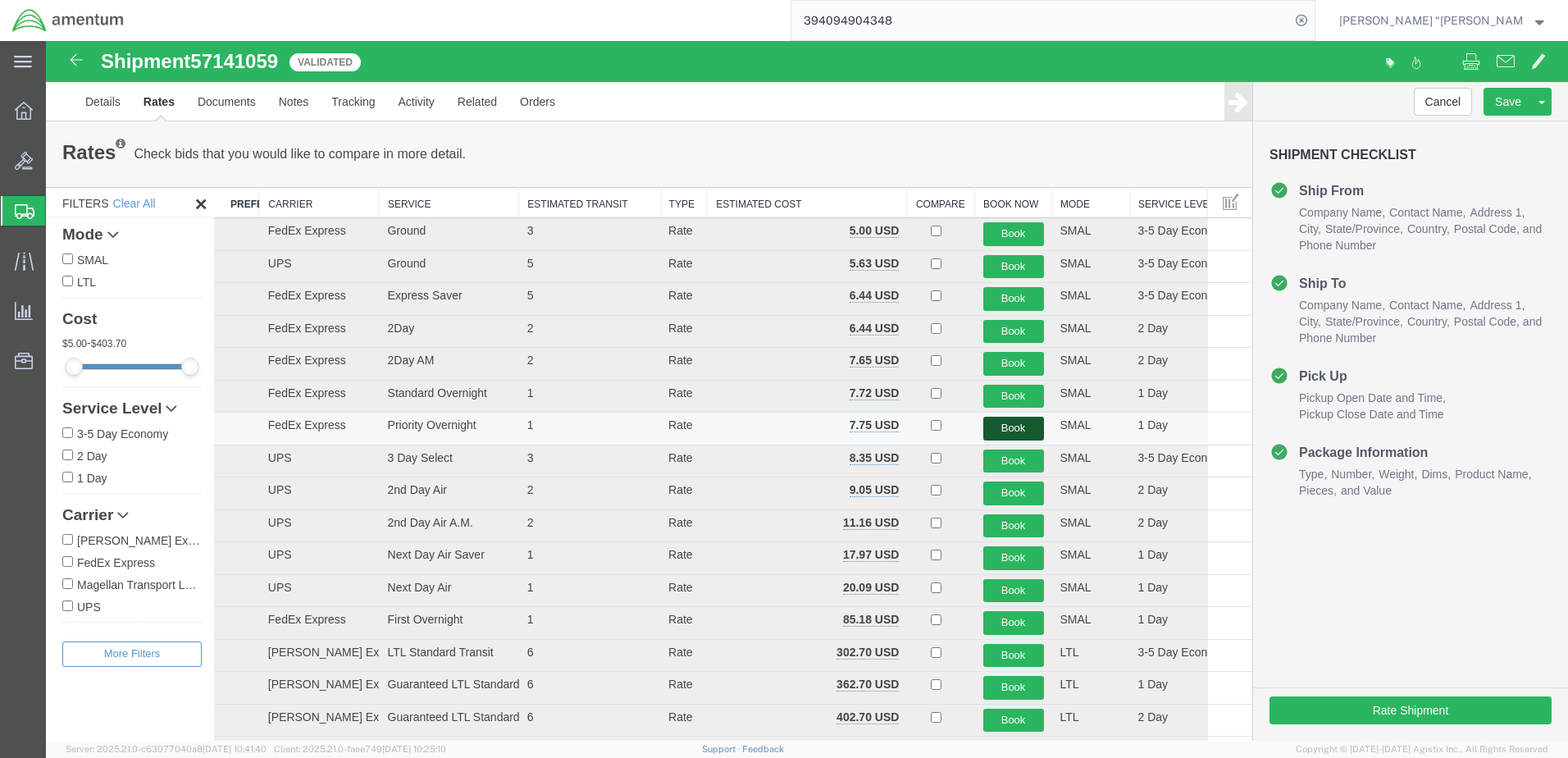
click at [1001, 423] on button "Book" at bounding box center [1014, 428] width 61 height 24
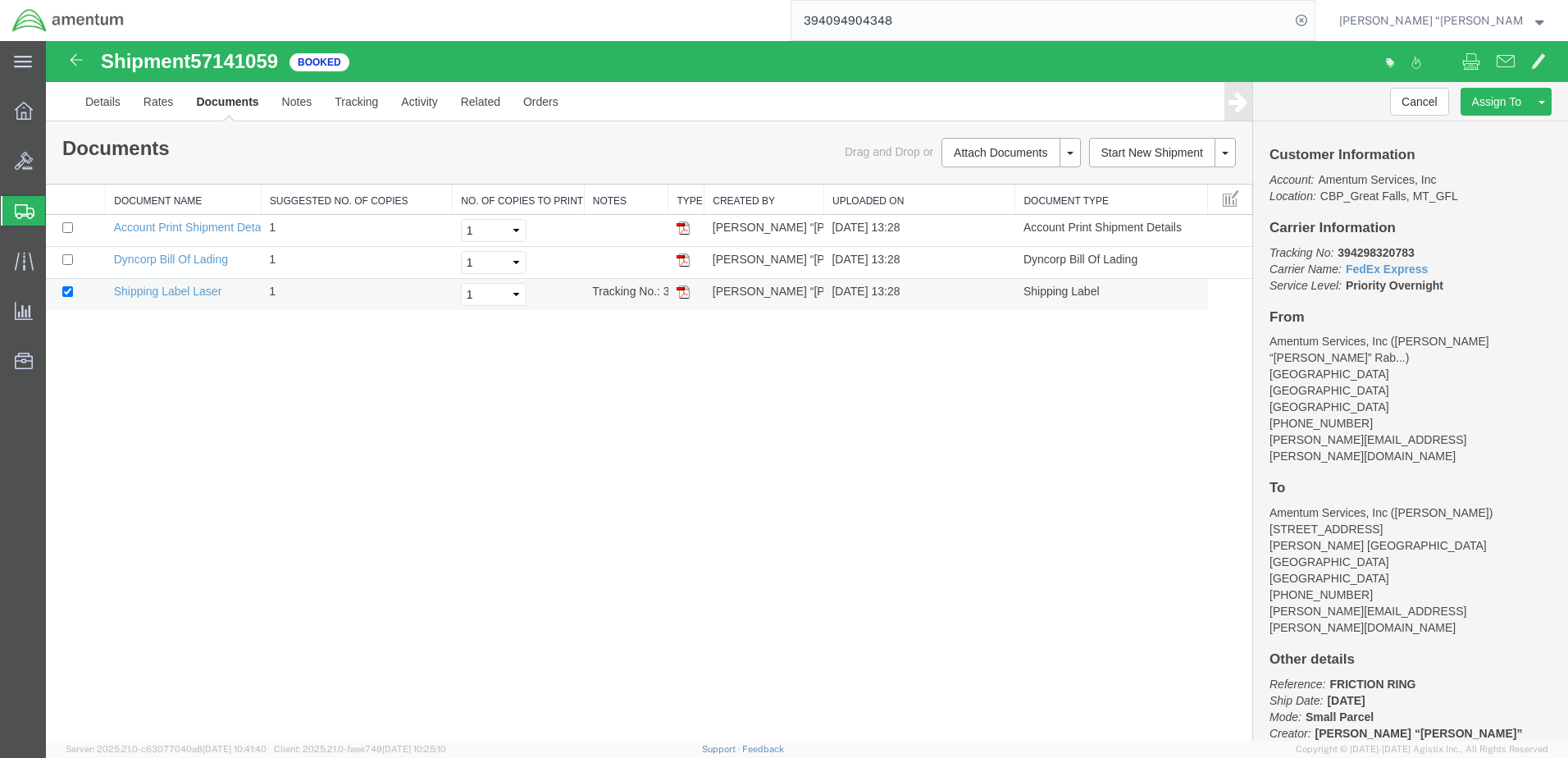
click at [682, 298] on img at bounding box center [683, 292] width 13 height 13
